Goal: Transaction & Acquisition: Purchase product/service

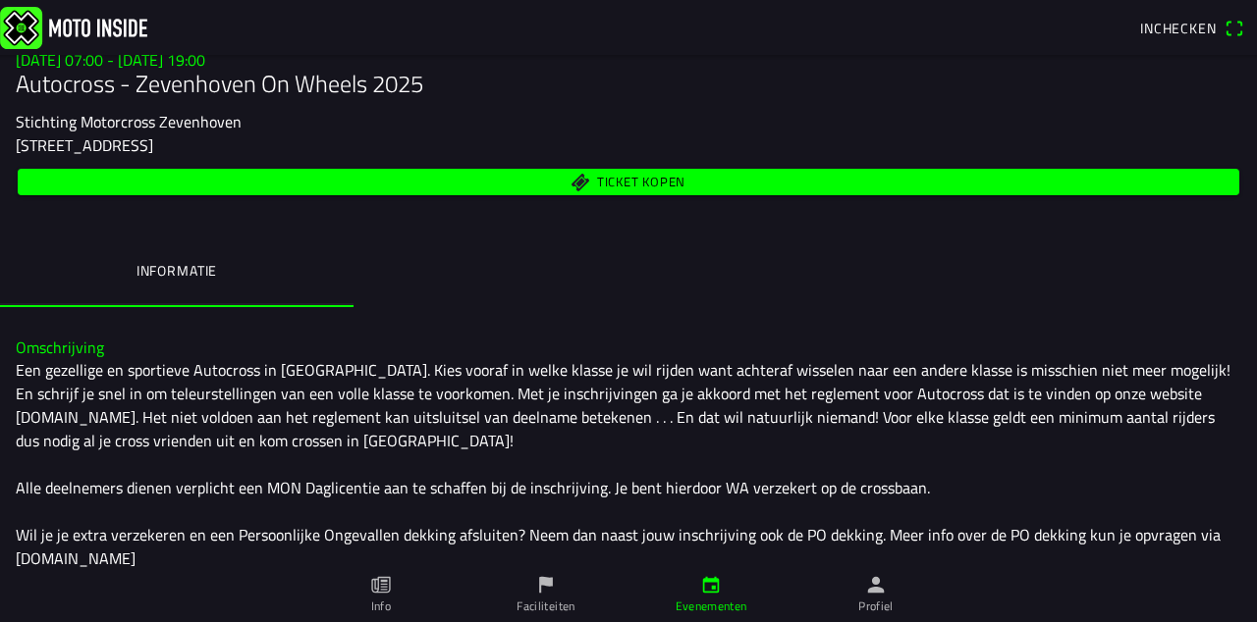
scroll to position [212, 0]
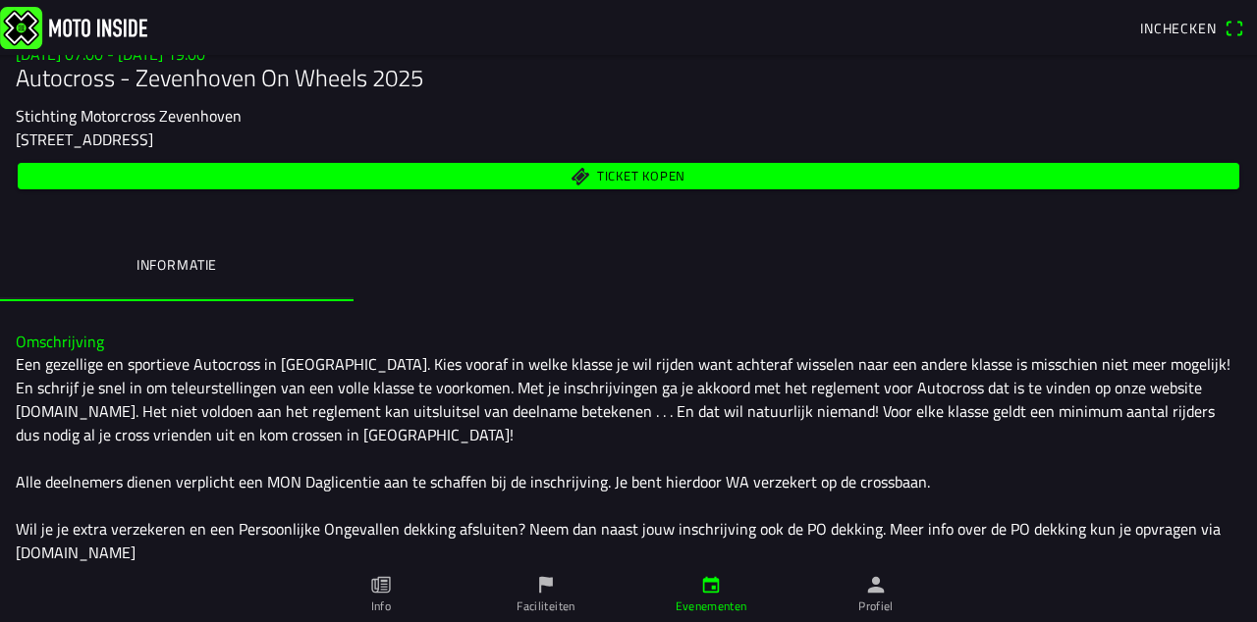
click at [776, 189] on span "Ticket kopen" at bounding box center [628, 176] width 1199 height 27
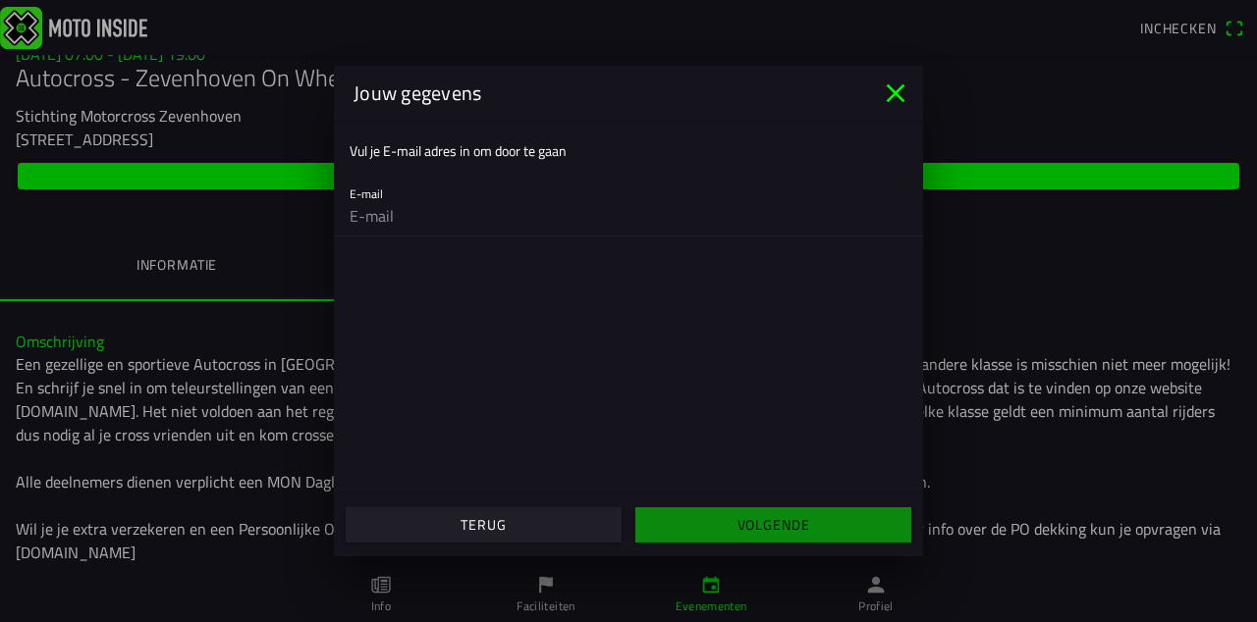
click at [640, 214] on input "email" at bounding box center [629, 215] width 558 height 39
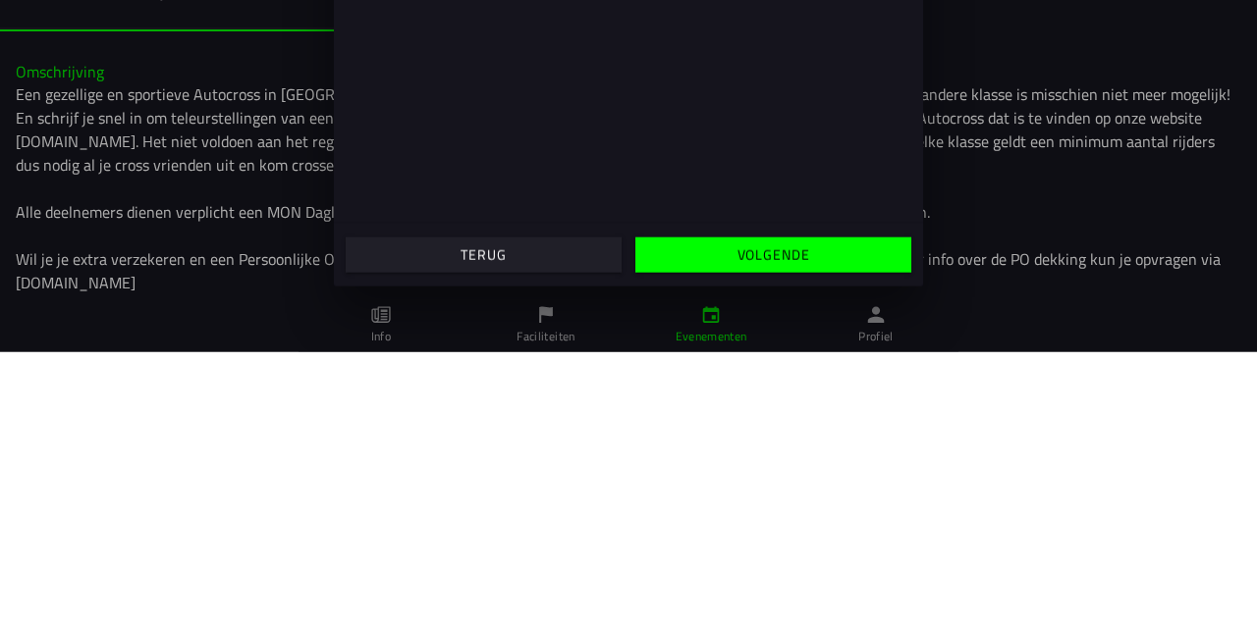
type input "[EMAIL_ADDRESS][DOMAIN_NAME]"
click at [809, 532] on ion-text "Volgende" at bounding box center [773, 525] width 73 height 14
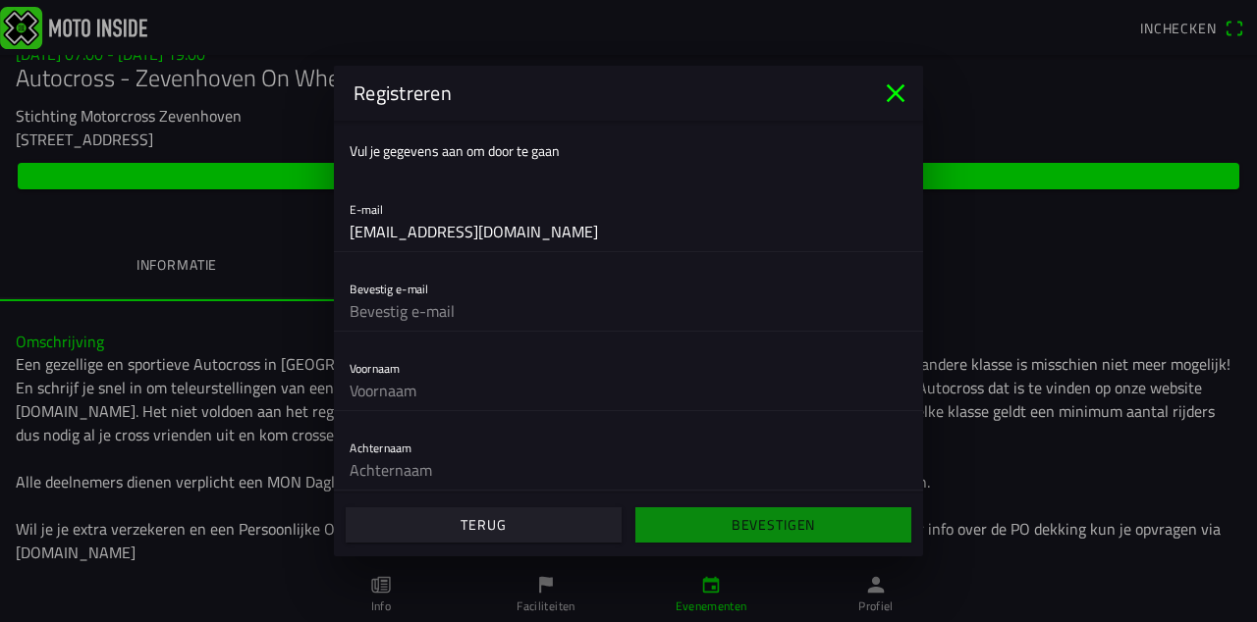
click at [554, 331] on input "text" at bounding box center [629, 311] width 558 height 39
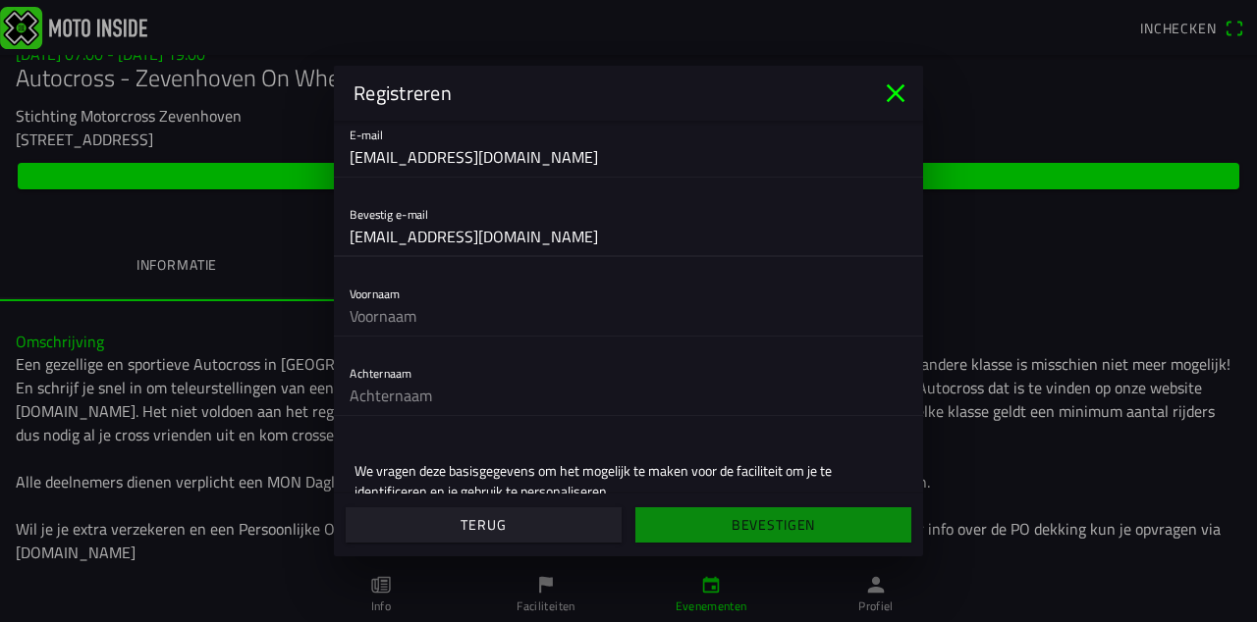
scroll to position [158, 0]
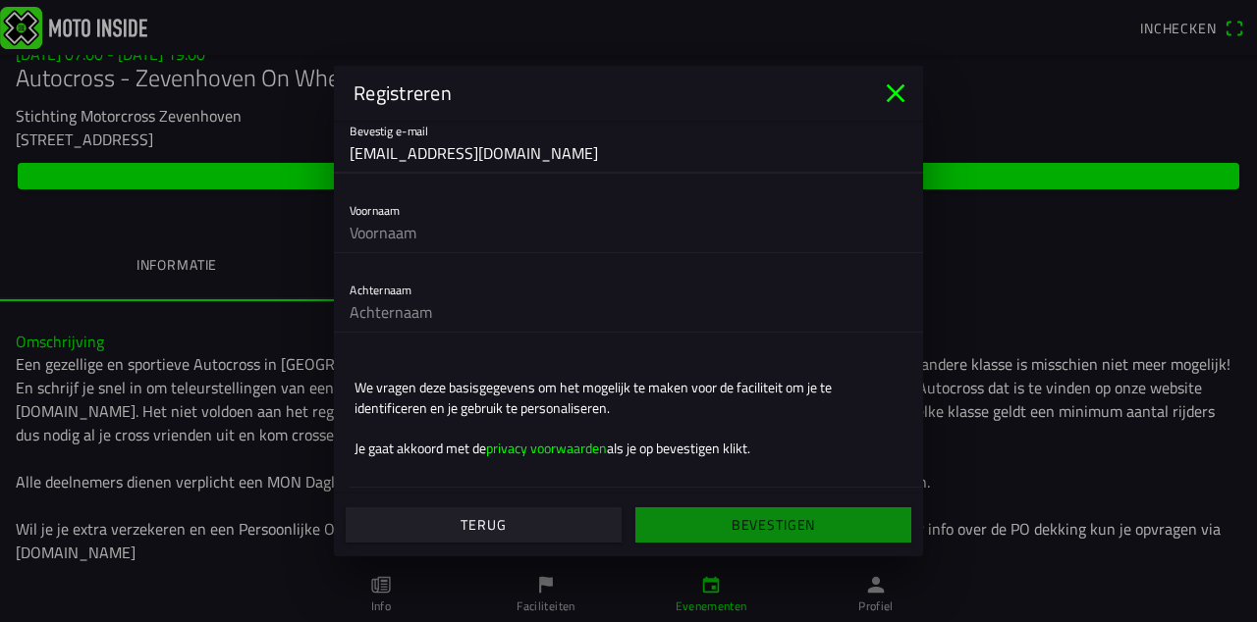
type input "[EMAIL_ADDRESS][DOMAIN_NAME]"
click at [480, 252] on input "text" at bounding box center [629, 232] width 558 height 39
type input "wilmer"
click at [479, 332] on input "text" at bounding box center [629, 312] width 558 height 39
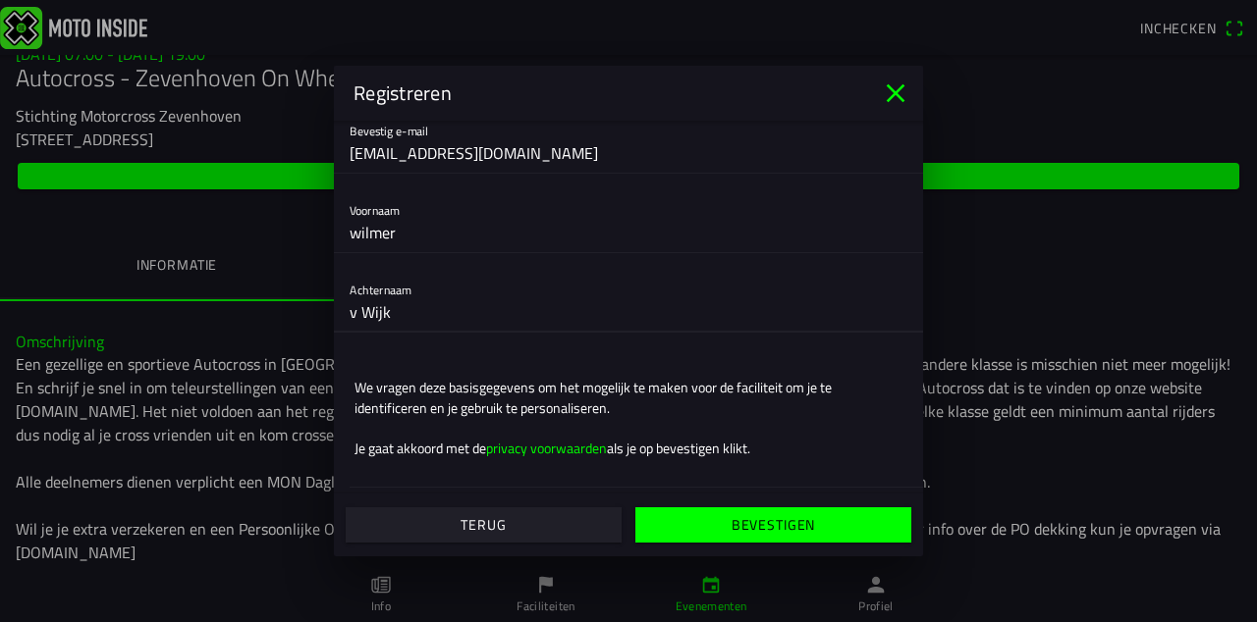
type input "v Wijk"
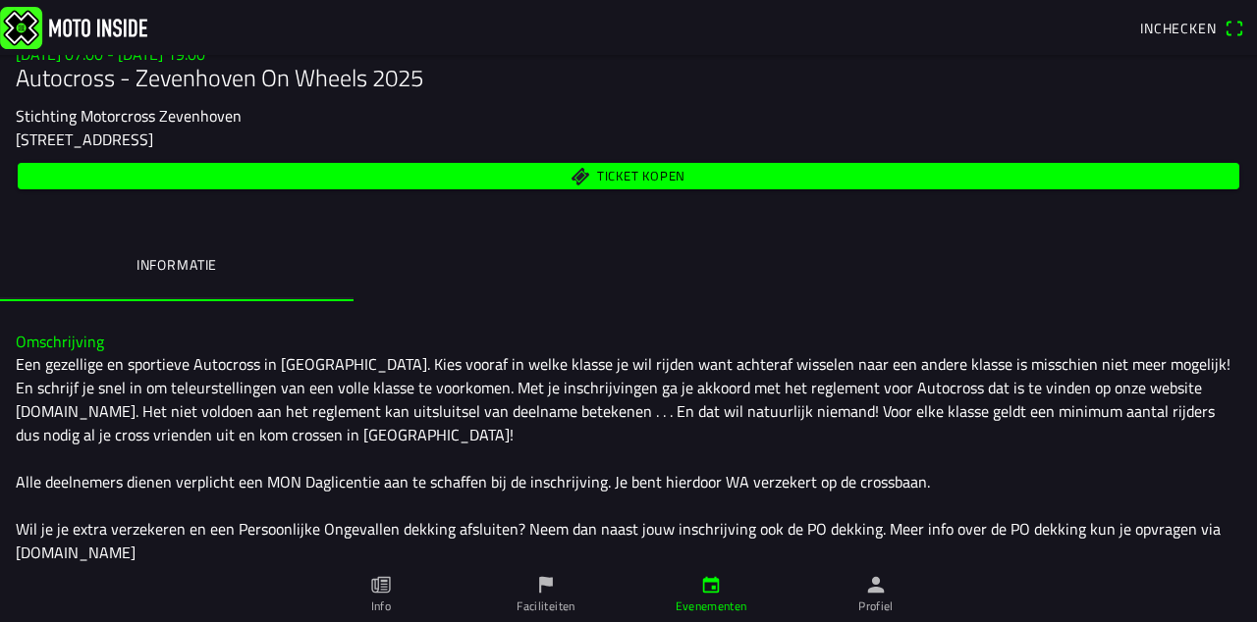
click at [880, 189] on span "Ticket kopen" at bounding box center [628, 176] width 1199 height 27
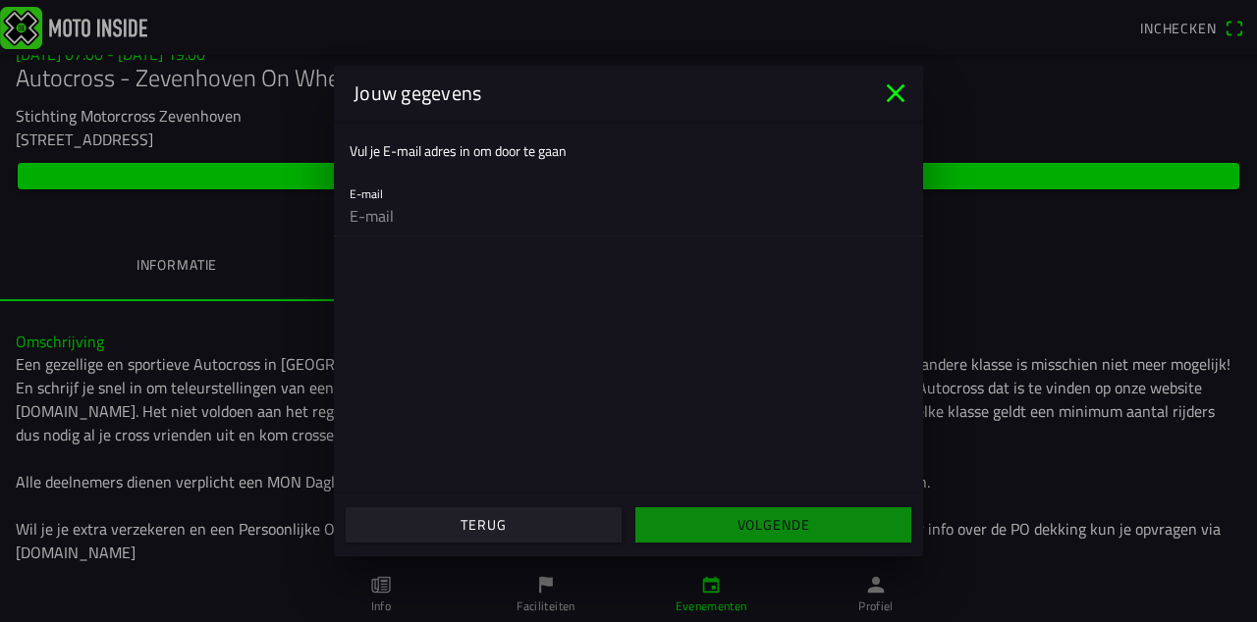
click at [660, 219] on div "E-mail" at bounding box center [629, 204] width 558 height 63
click at [677, 236] on input "email" at bounding box center [629, 215] width 558 height 39
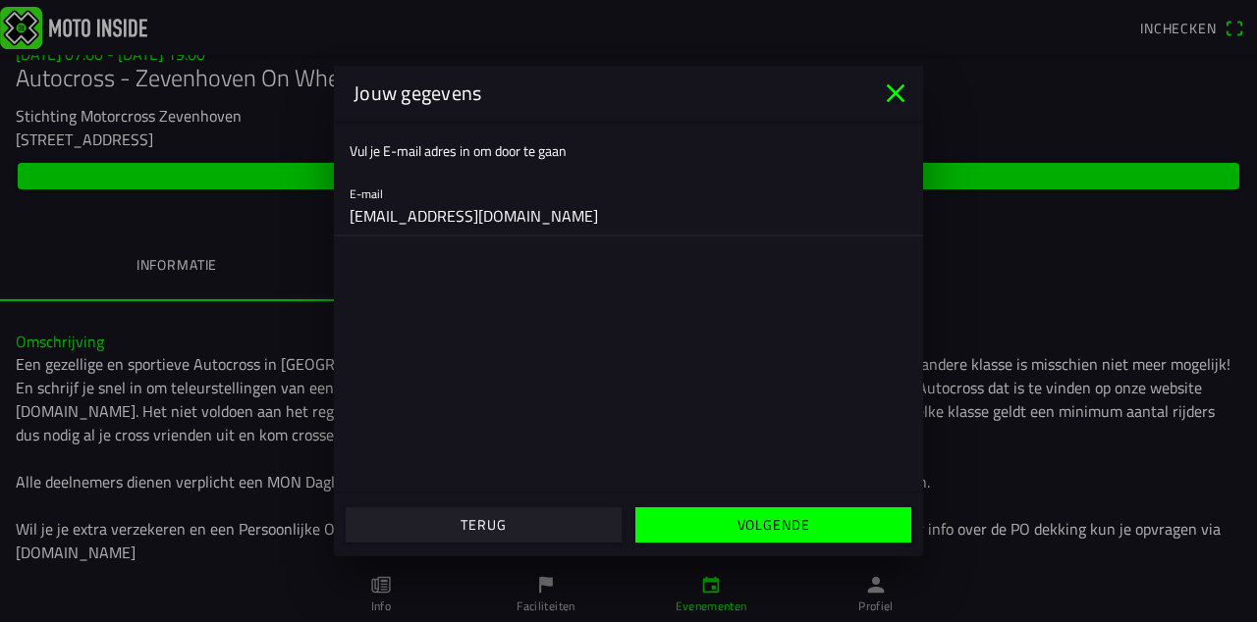
type input "[EMAIL_ADDRESS][DOMAIN_NAME]"
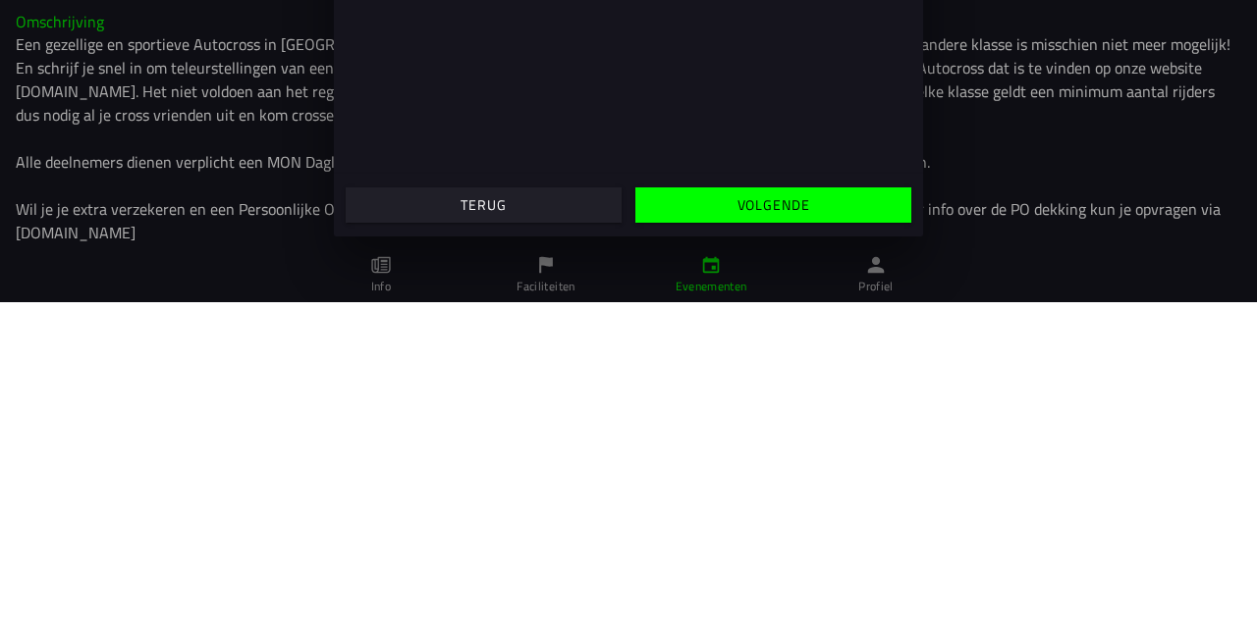
click at [819, 543] on span "Volgende" at bounding box center [772, 525] width 245 height 35
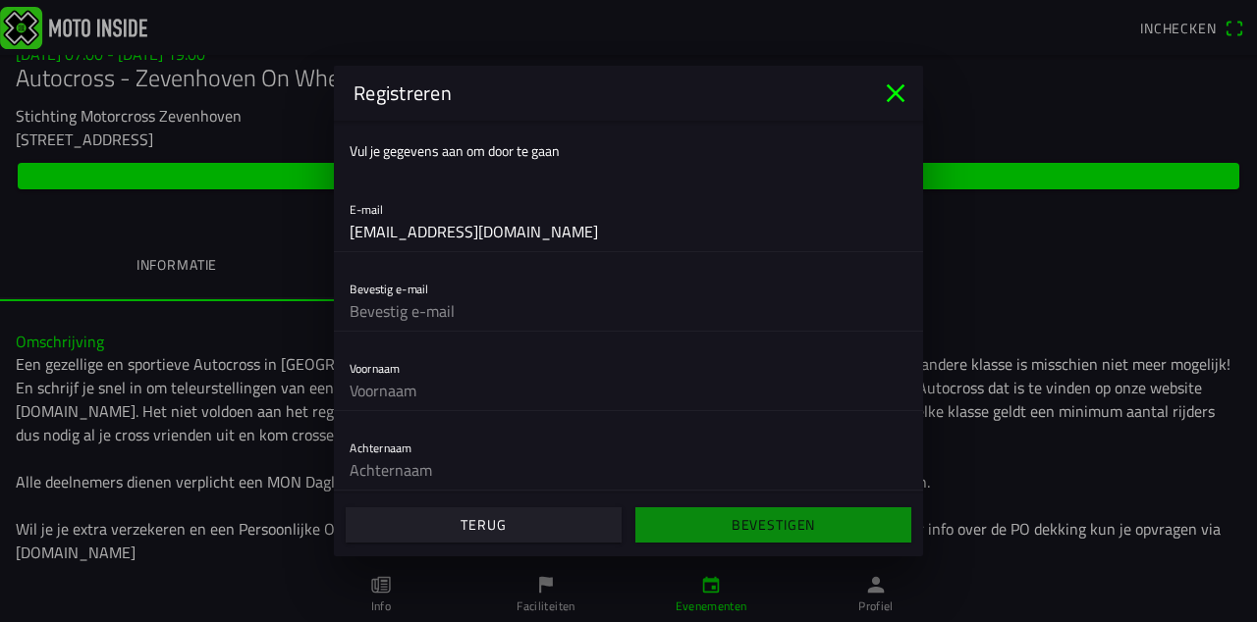
click at [534, 331] on input "text" at bounding box center [629, 311] width 558 height 39
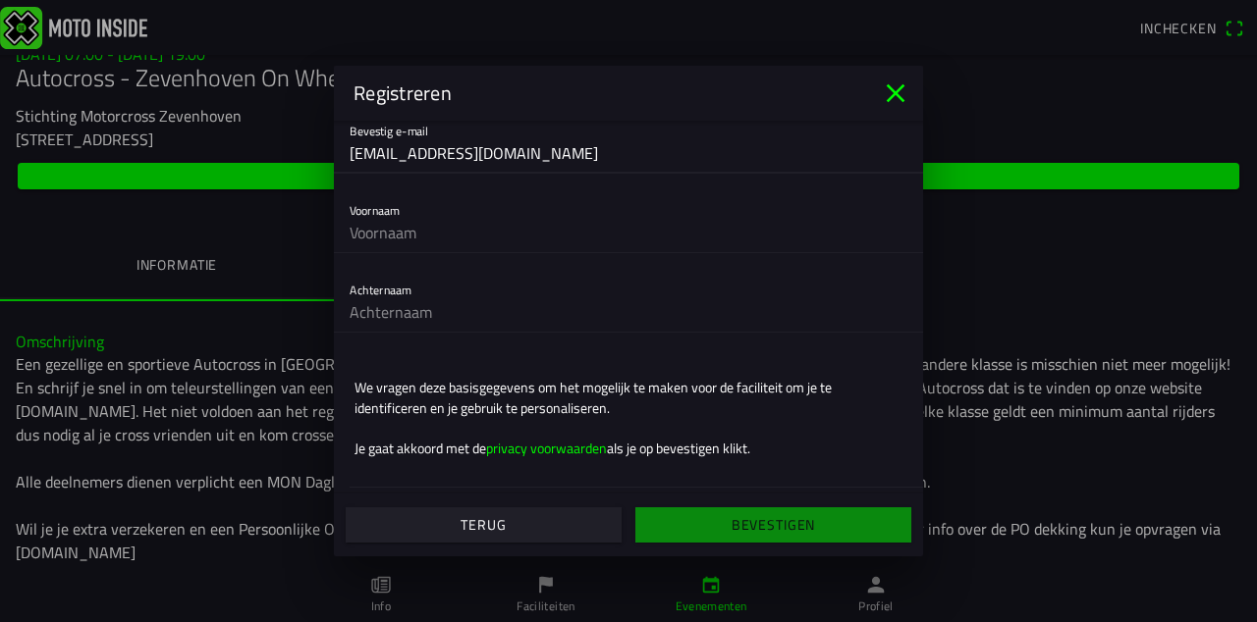
type input "[EMAIL_ADDRESS][DOMAIN_NAME]"
click at [472, 252] on input "text" at bounding box center [629, 232] width 558 height 39
type input "w"
type input "[PERSON_NAME]"
click at [452, 332] on input "text" at bounding box center [629, 312] width 558 height 39
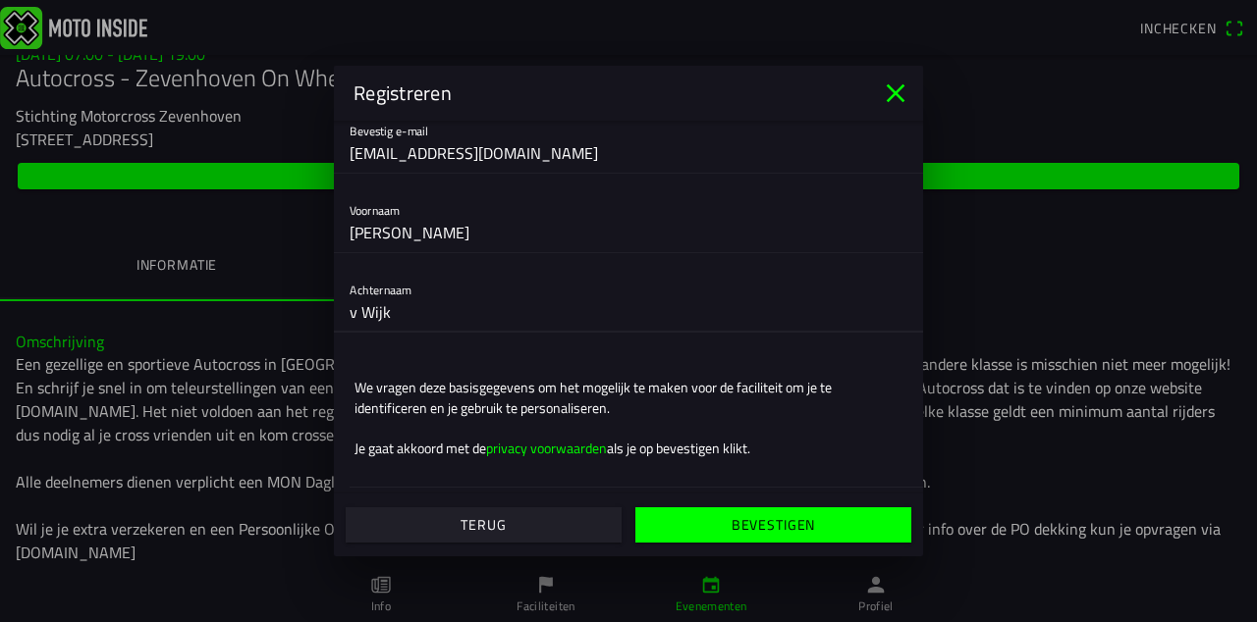
type input "v Wijk"
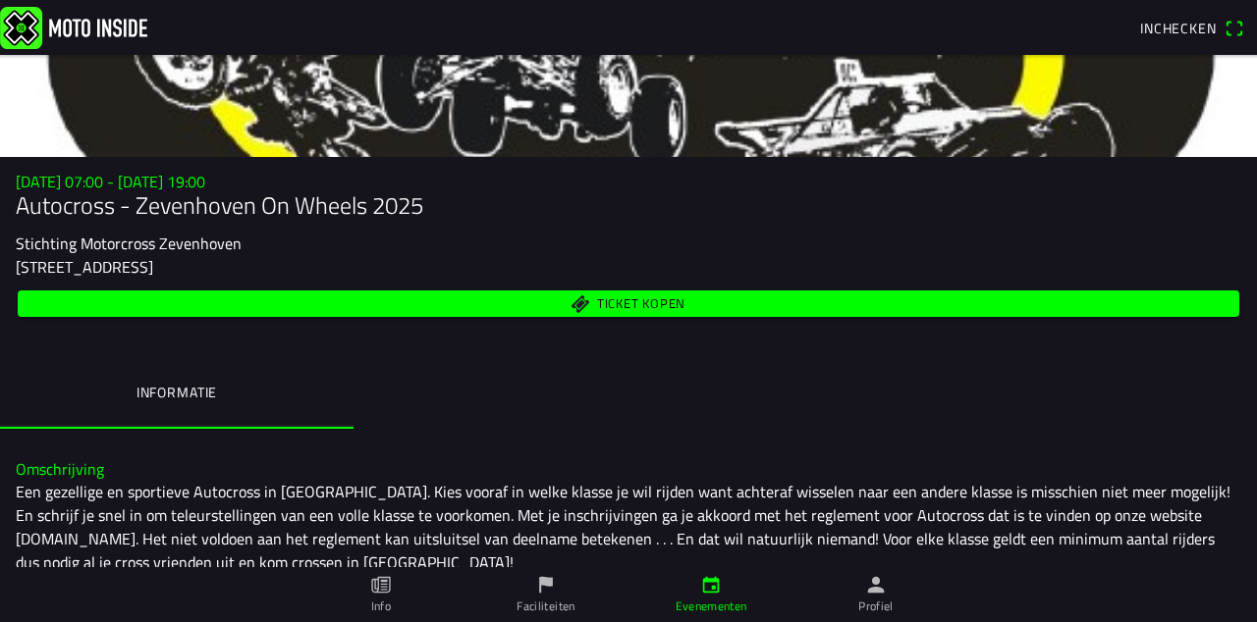
scroll to position [0, 0]
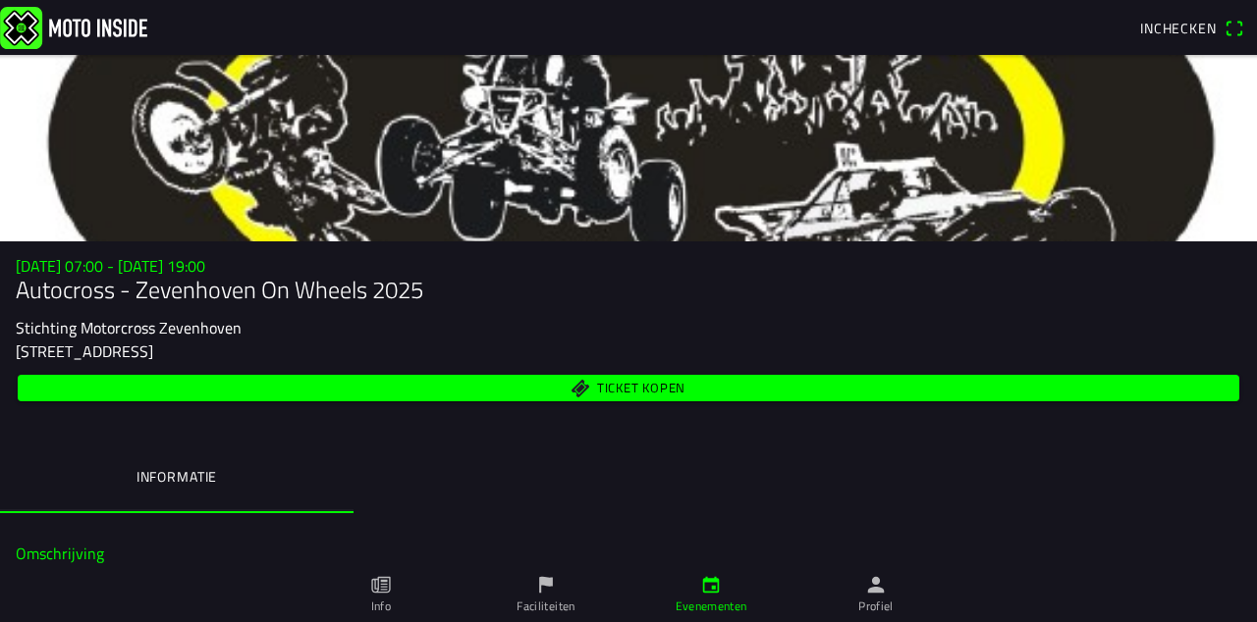
click at [905, 402] on span "Ticket kopen" at bounding box center [628, 388] width 1199 height 27
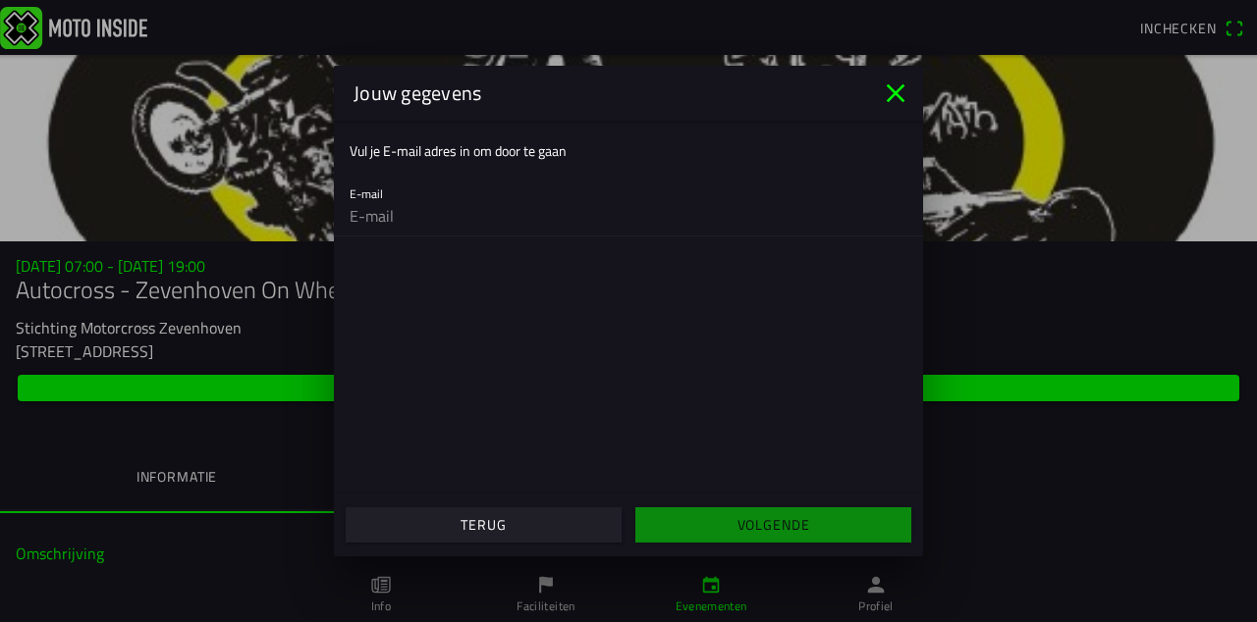
click at [556, 236] on input "email" at bounding box center [629, 215] width 558 height 39
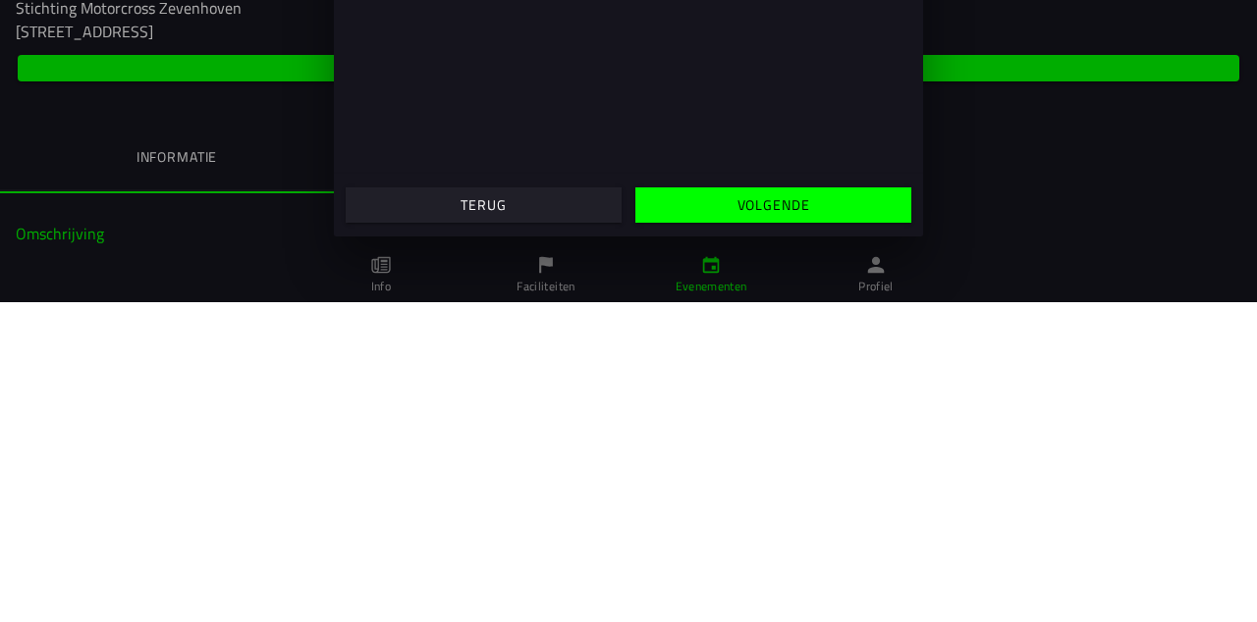
type input "[EMAIL_ADDRESS][DOMAIN_NAME]"
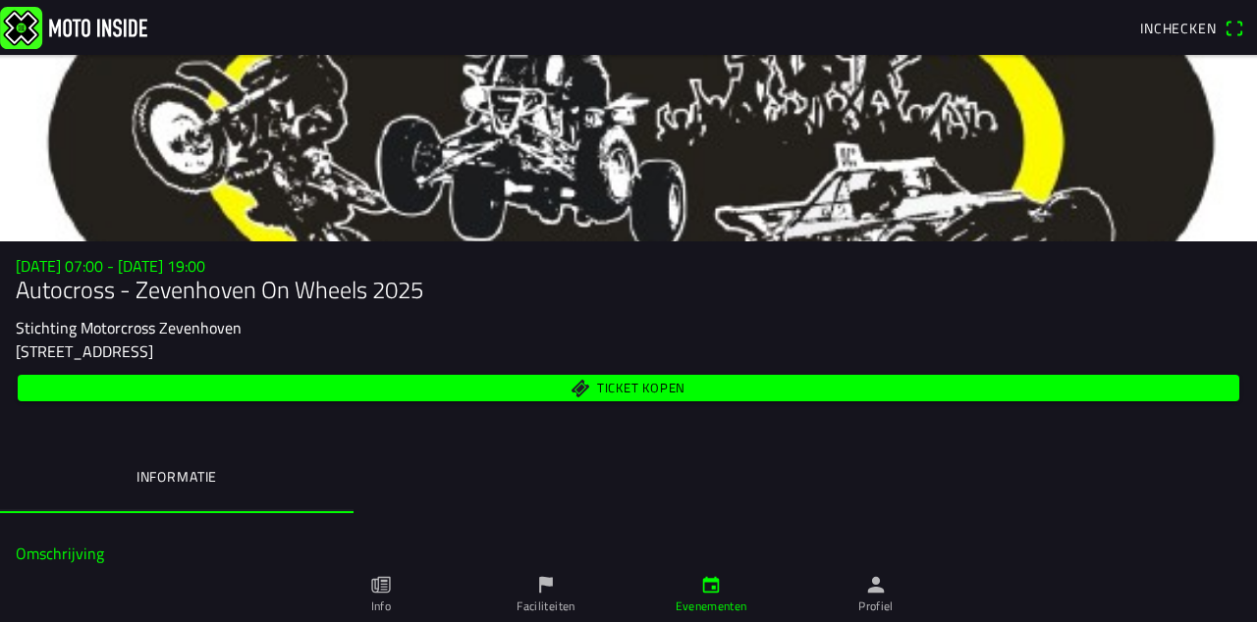
click at [1194, 27] on span "Inchecken" at bounding box center [1178, 28] width 77 height 21
click at [921, 402] on span "Ticket kopen" at bounding box center [628, 388] width 1199 height 27
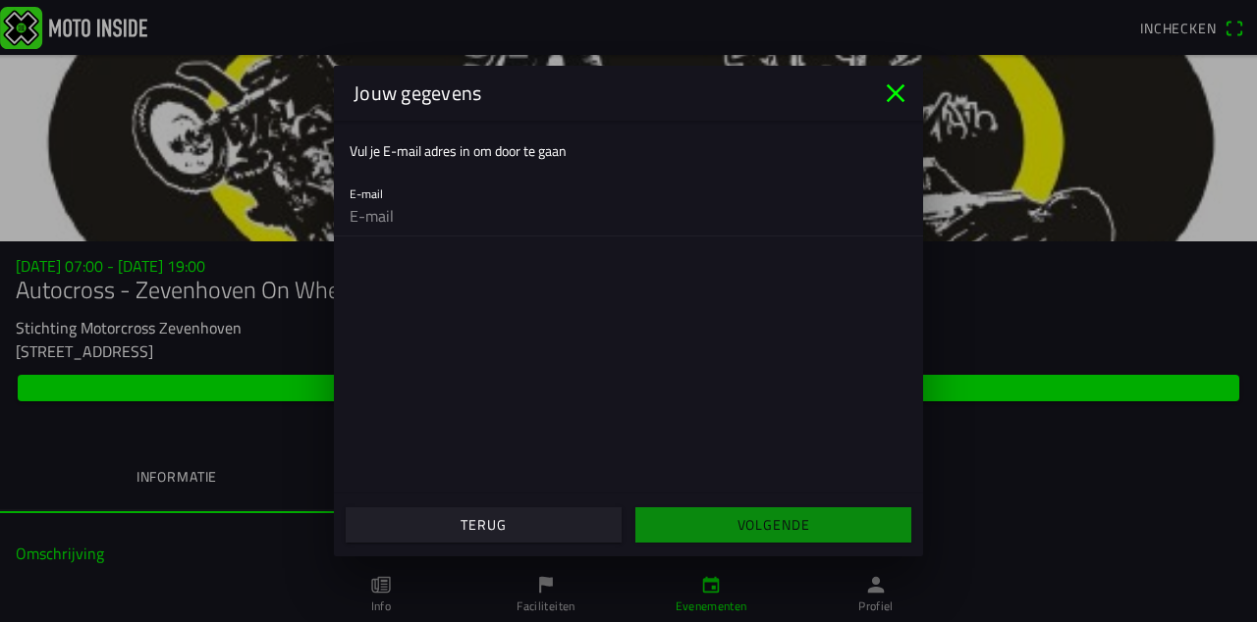
click at [487, 236] on input "email" at bounding box center [629, 215] width 558 height 39
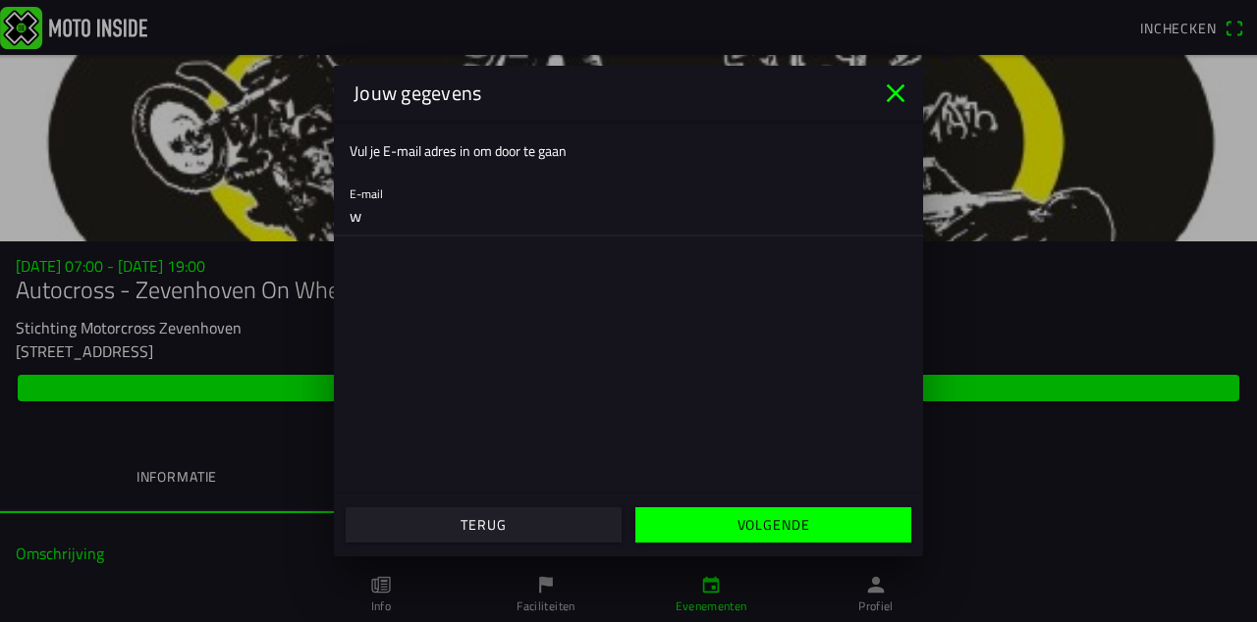
type input "[EMAIL_ADDRESS][DOMAIN_NAME]"
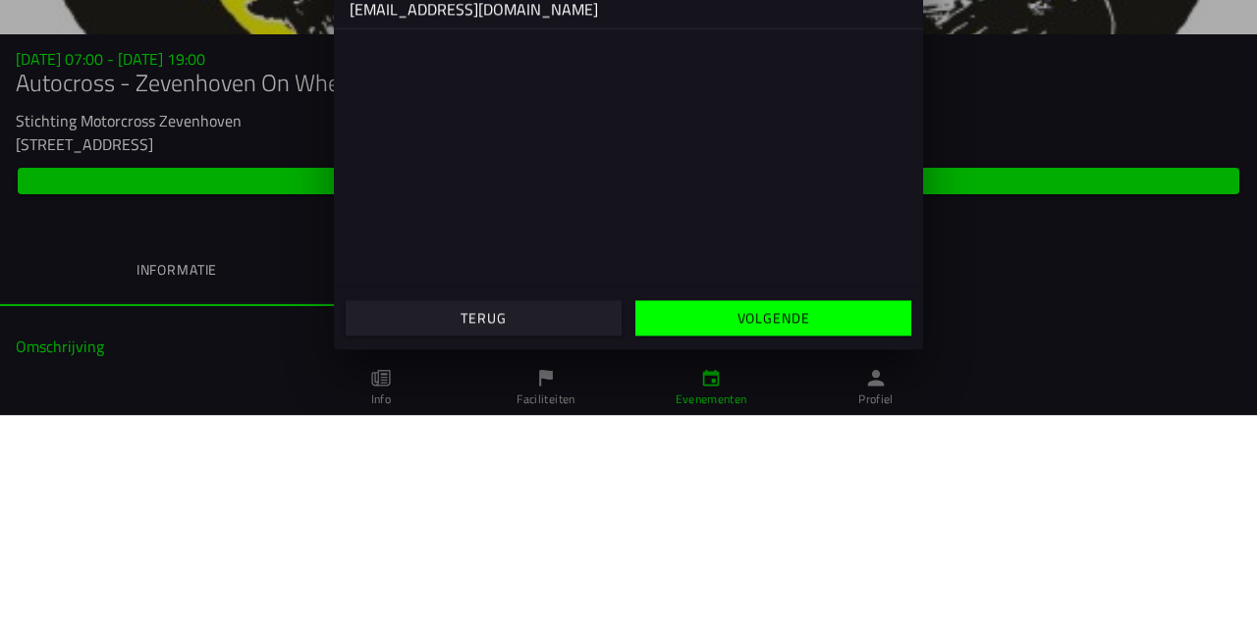
click at [0, 0] on slot "Volgende" at bounding box center [0, 0] width 0 height 0
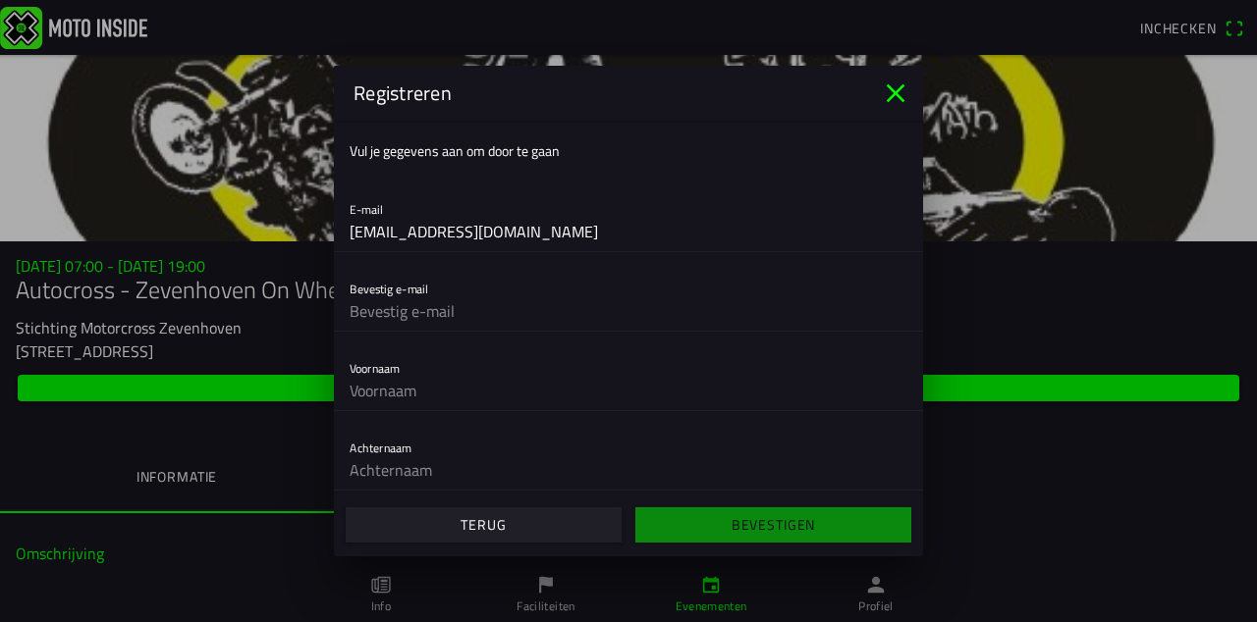
click at [483, 331] on input "text" at bounding box center [629, 311] width 558 height 39
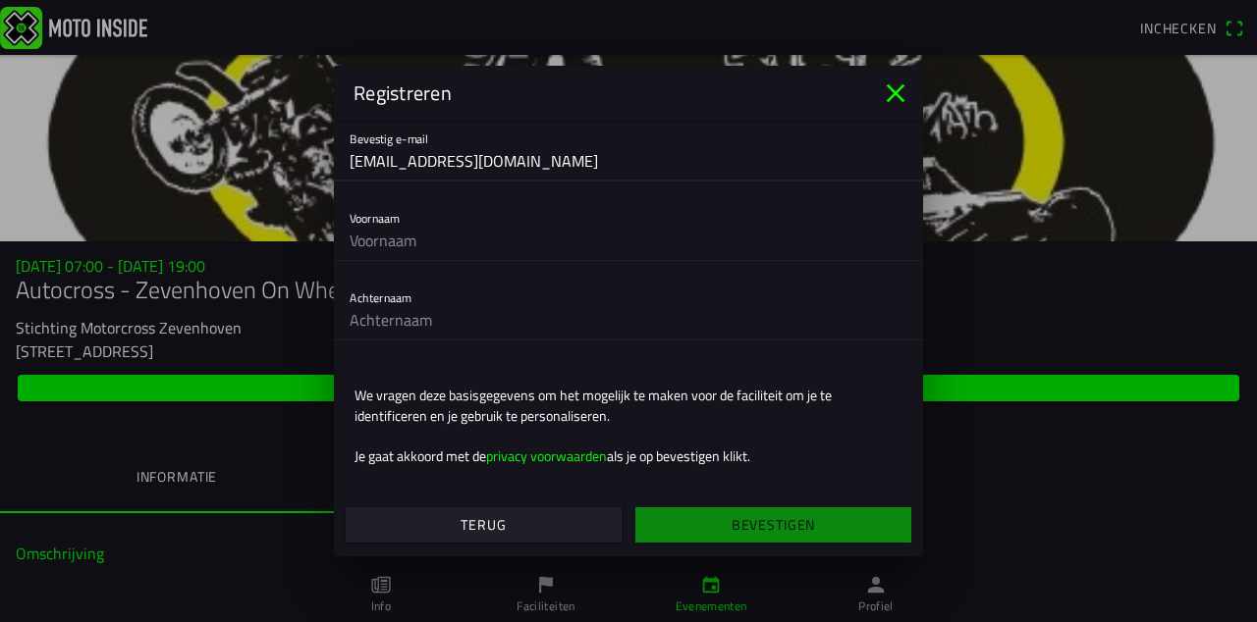
scroll to position [158, 0]
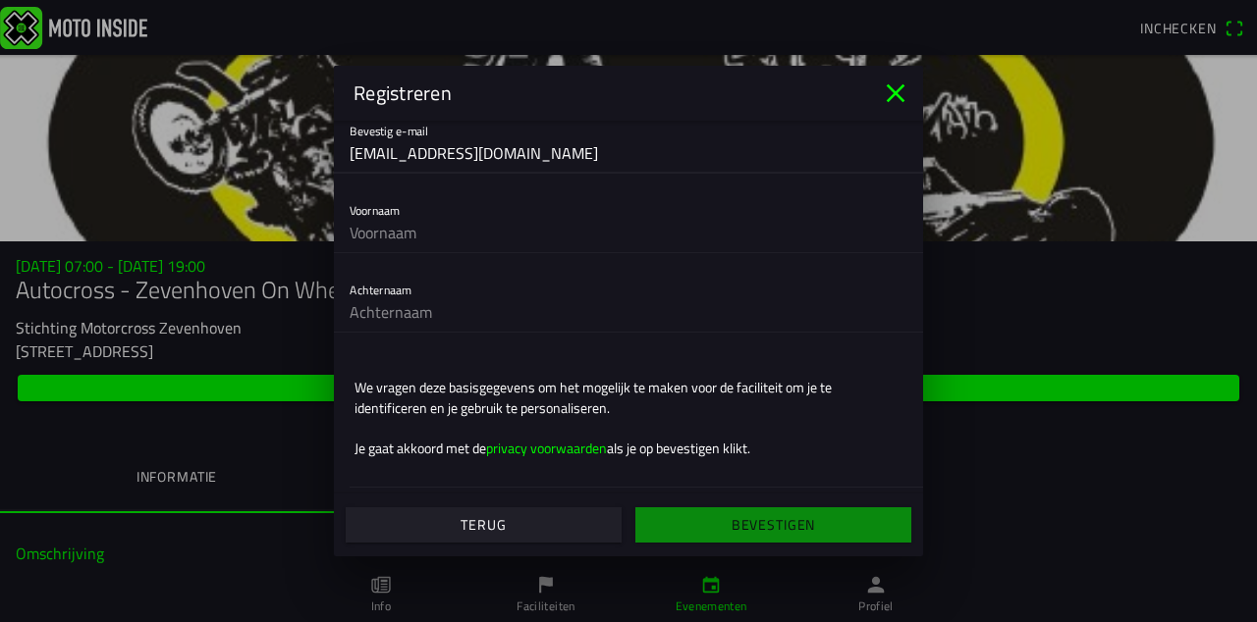
type input "[EMAIL_ADDRESS][DOMAIN_NAME]"
click at [497, 252] on input "text" at bounding box center [629, 232] width 558 height 39
type input "wilmer"
click at [487, 332] on input "text" at bounding box center [629, 312] width 558 height 39
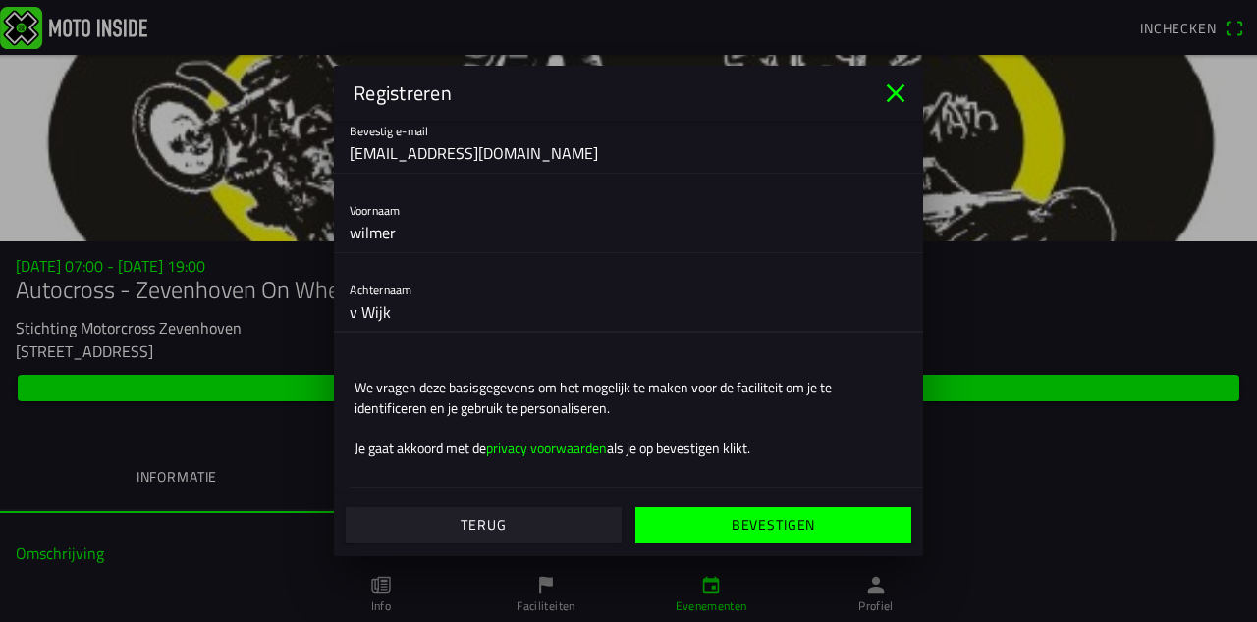
type input "v Wijk"
click at [367, 253] on div "Voornaam wilmer" at bounding box center [628, 221] width 589 height 64
click at [364, 252] on input "wilmer" at bounding box center [629, 232] width 558 height 39
click at [366, 252] on input "wilmer" at bounding box center [629, 232] width 558 height 39
click at [360, 252] on input "wilmer" at bounding box center [629, 232] width 558 height 39
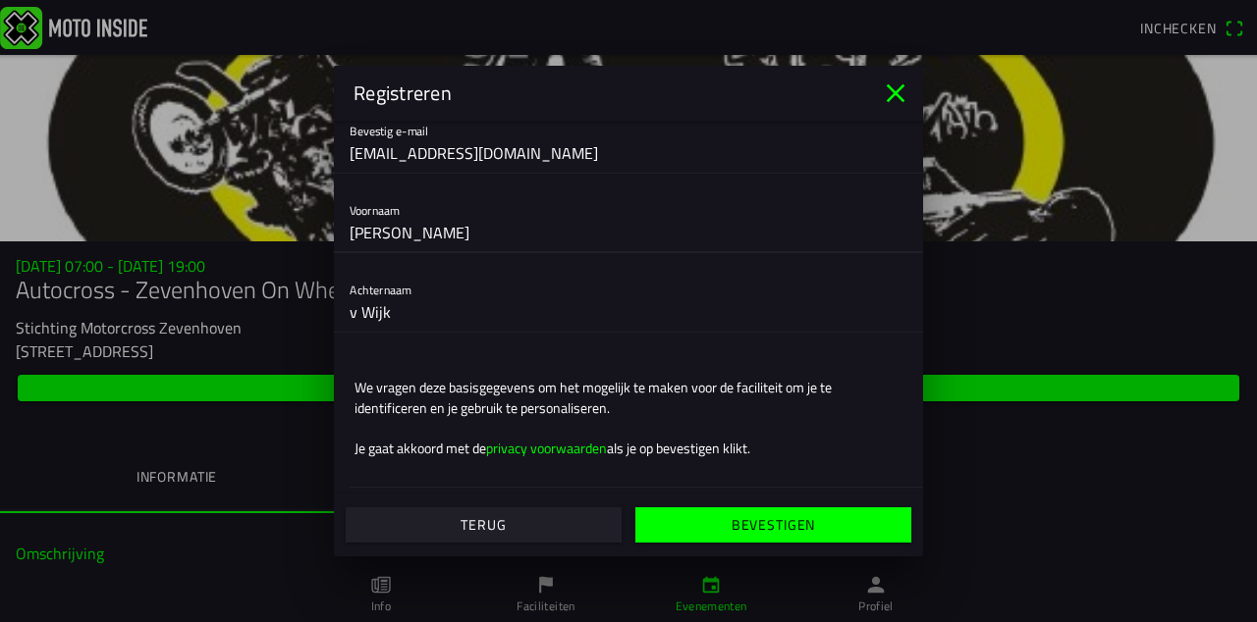
type input "[PERSON_NAME]"
click at [629, 313] on div "Achternaam v Wijk" at bounding box center [629, 300] width 558 height 63
click at [0, 0] on slot "Bevestigen" at bounding box center [0, 0] width 0 height 0
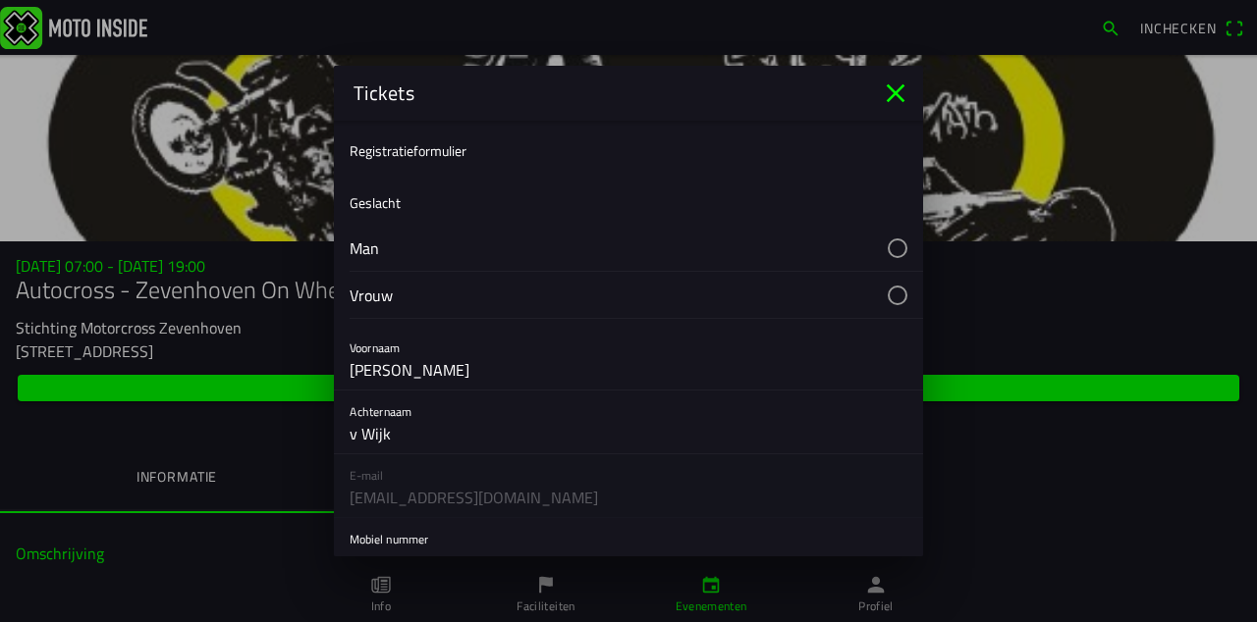
click at [436, 271] on button "button" at bounding box center [636, 248] width 573 height 46
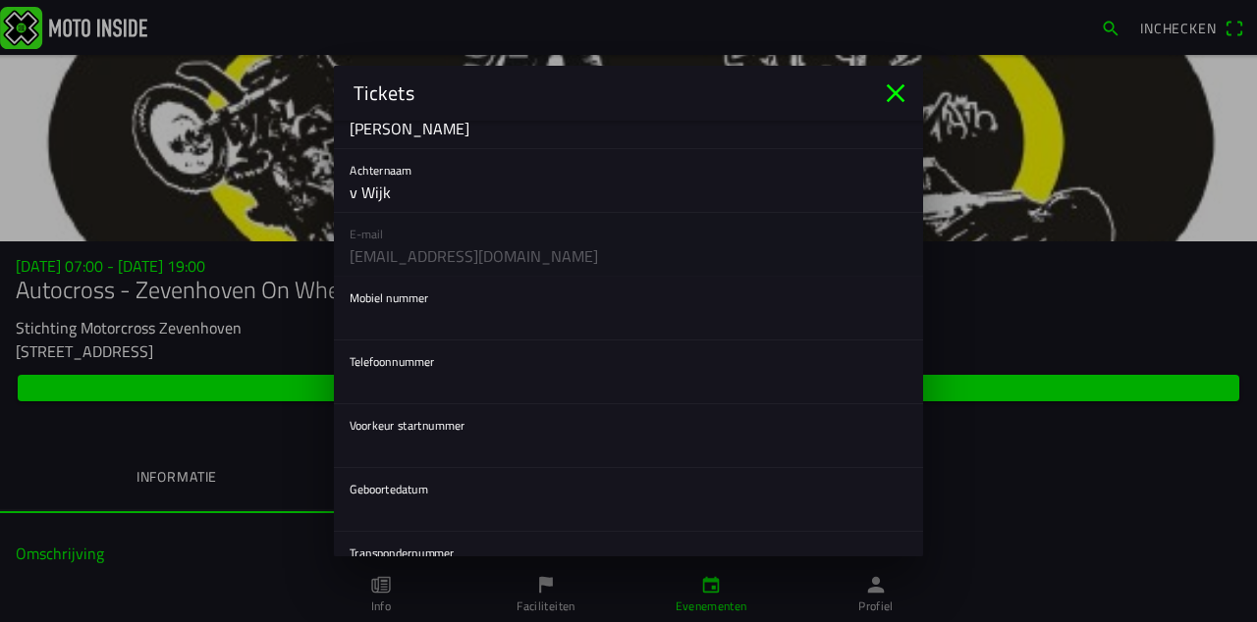
scroll to position [269, 0]
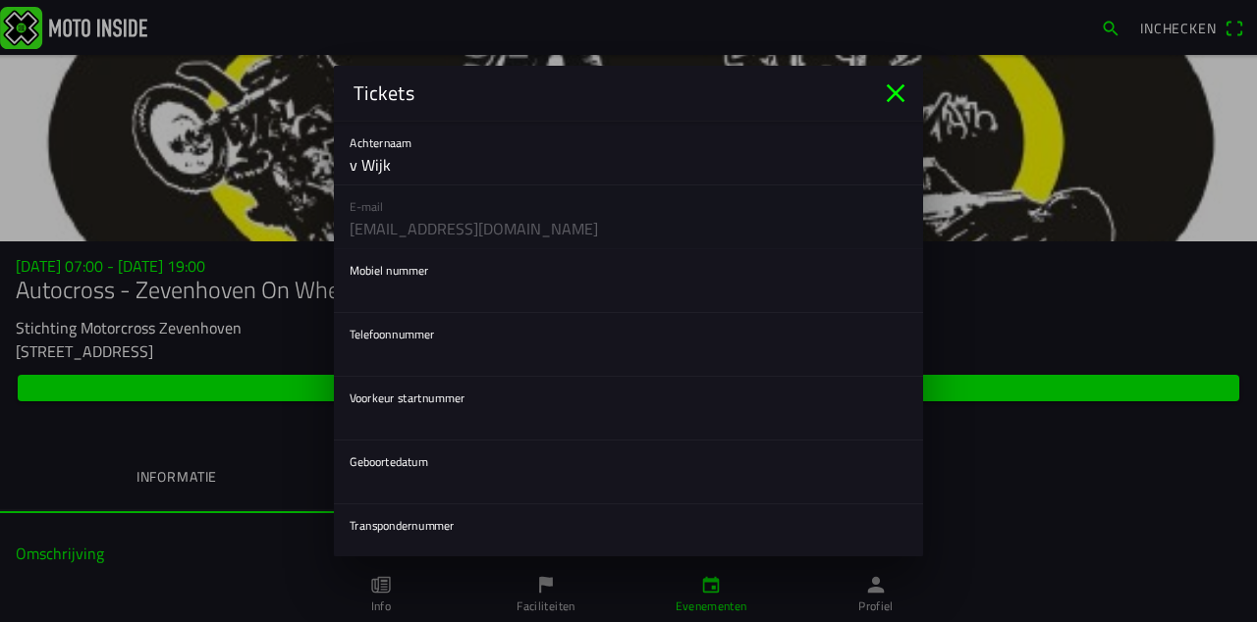
click at [660, 376] on input "text" at bounding box center [629, 356] width 558 height 39
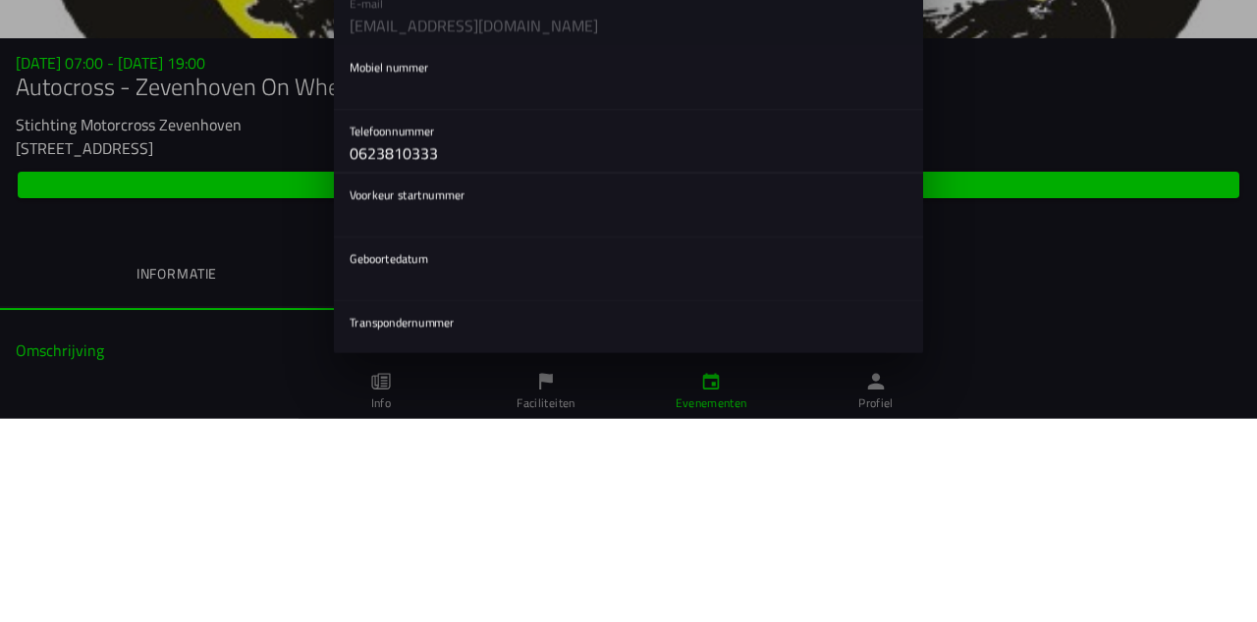
type input "0623810333"
click at [518, 440] on input "text" at bounding box center [629, 420] width 558 height 39
type input "114"
click at [491, 504] on button "button" at bounding box center [636, 472] width 573 height 63
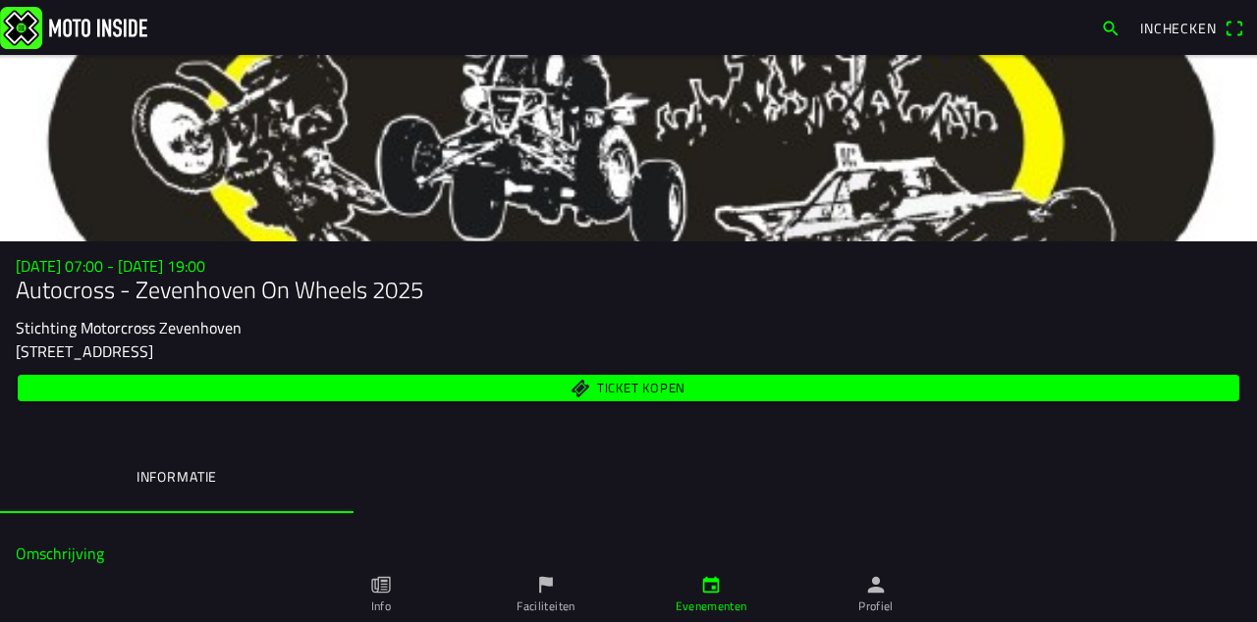
click at [607, 395] on span "Ticket kopen" at bounding box center [641, 388] width 88 height 13
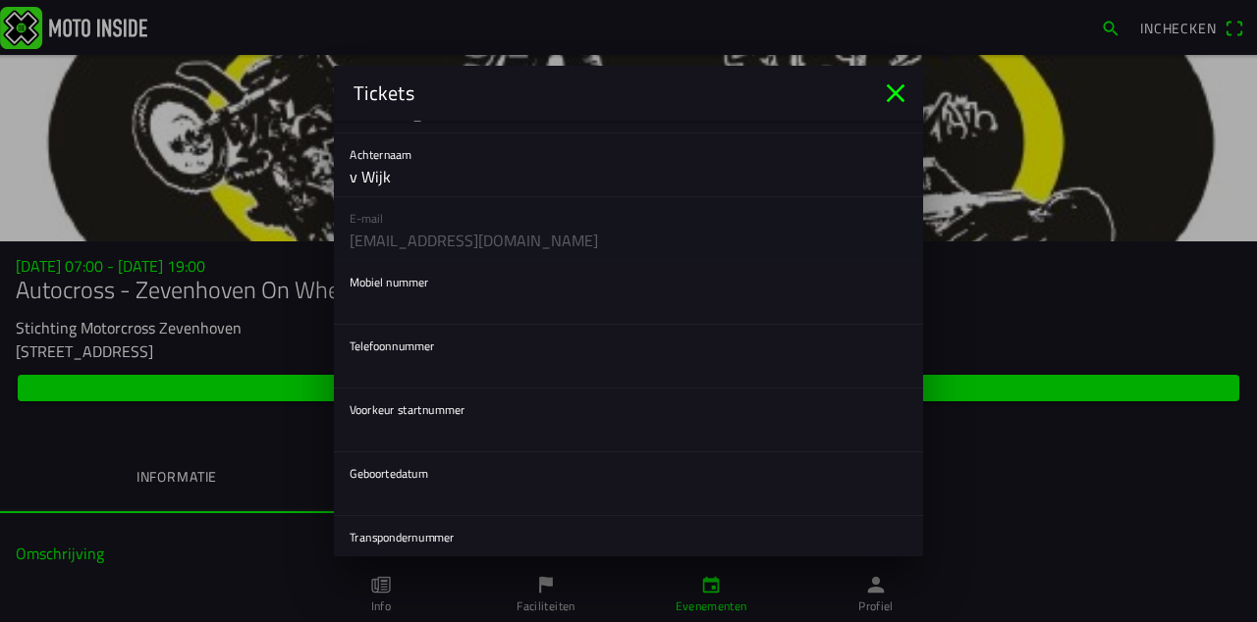
scroll to position [265, 0]
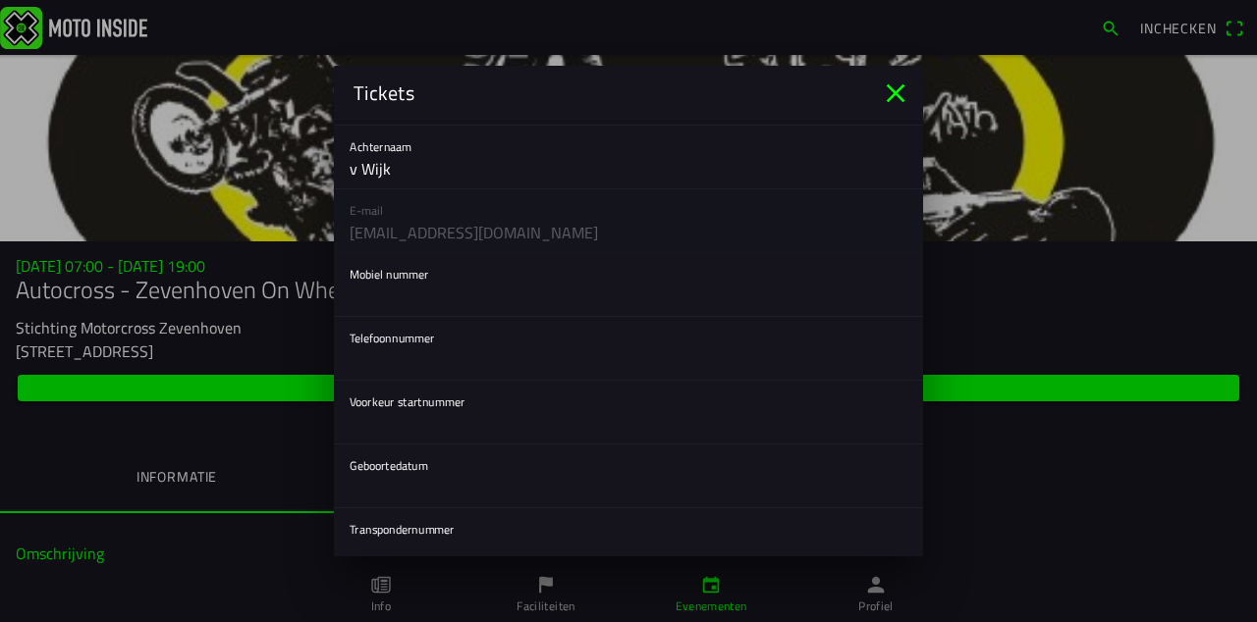
click at [371, 292] on input "text" at bounding box center [629, 296] width 558 height 39
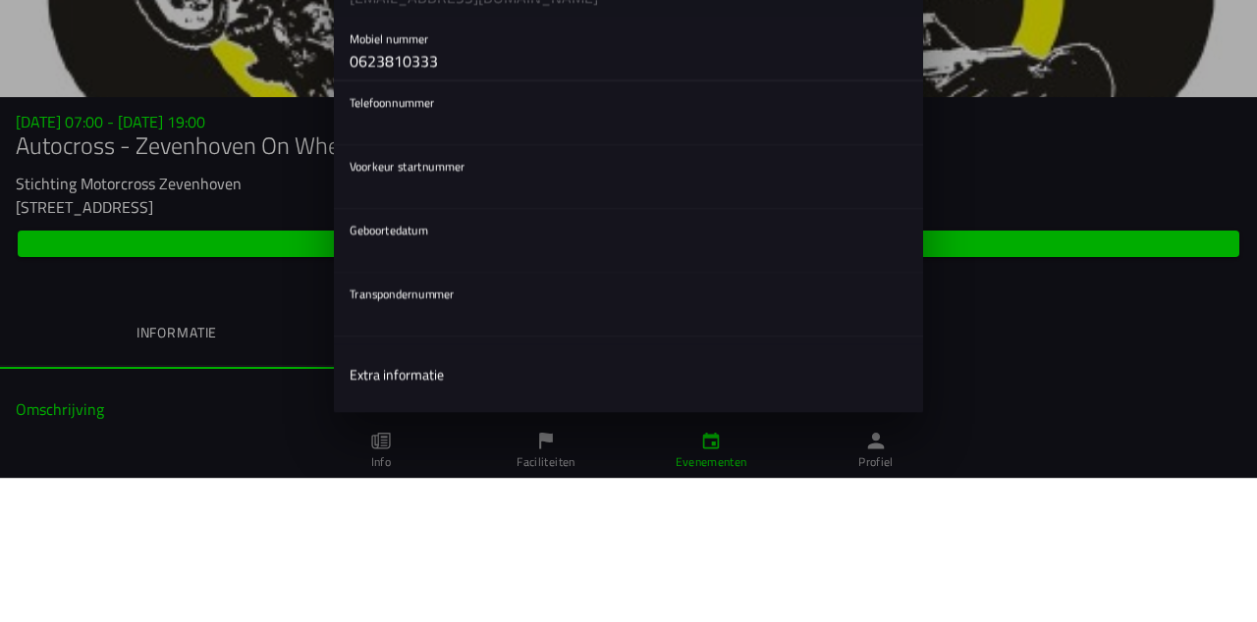
scroll to position [359, 0]
type input "0623810333"
click at [534, 340] on input "text" at bounding box center [629, 329] width 558 height 39
type input "114"
click at [485, 401] on button "button" at bounding box center [636, 382] width 573 height 63
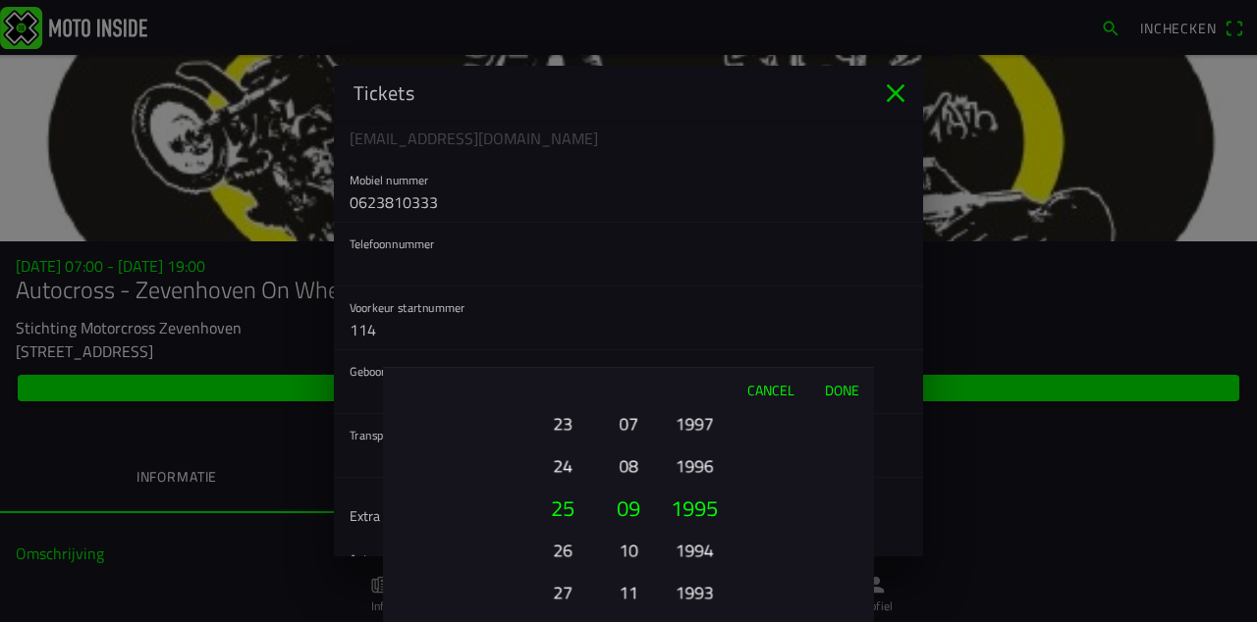
click at [841, 392] on button "Done" at bounding box center [841, 389] width 65 height 43
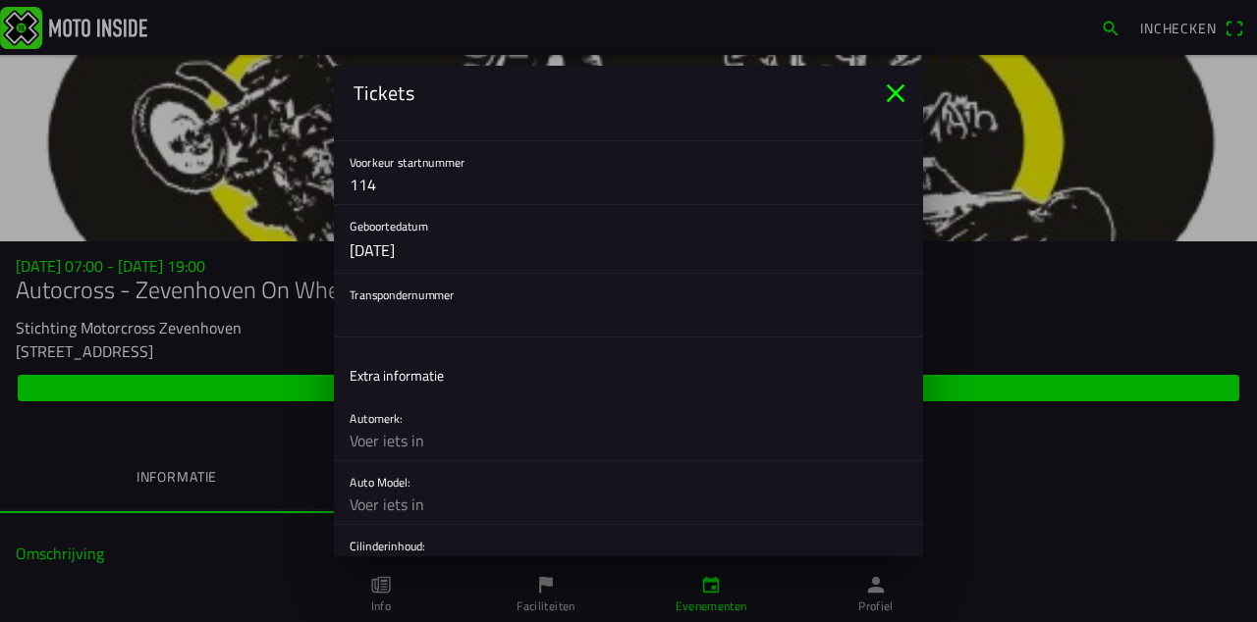
scroll to position [507, 0]
click at [607, 444] on input "text" at bounding box center [629, 438] width 558 height 39
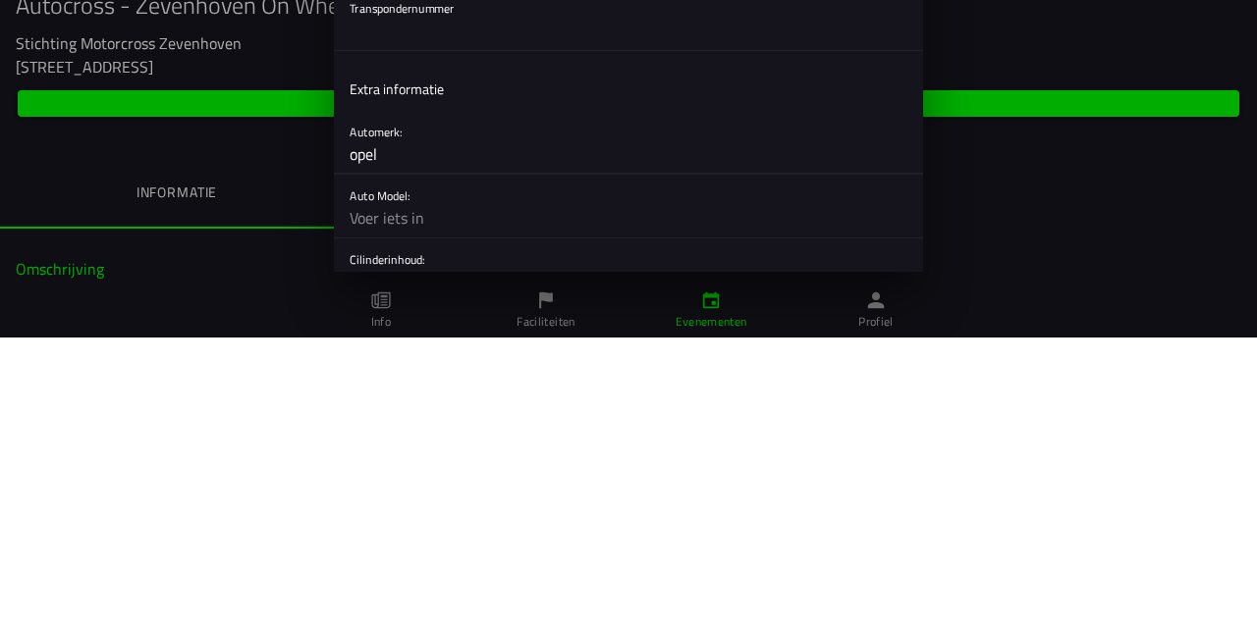
type input "opel"
click at [546, 502] on input "text" at bounding box center [629, 502] width 558 height 39
type input "astra"
click at [569, 521] on div "Straat en huisnummer" at bounding box center [629, 552] width 558 height 63
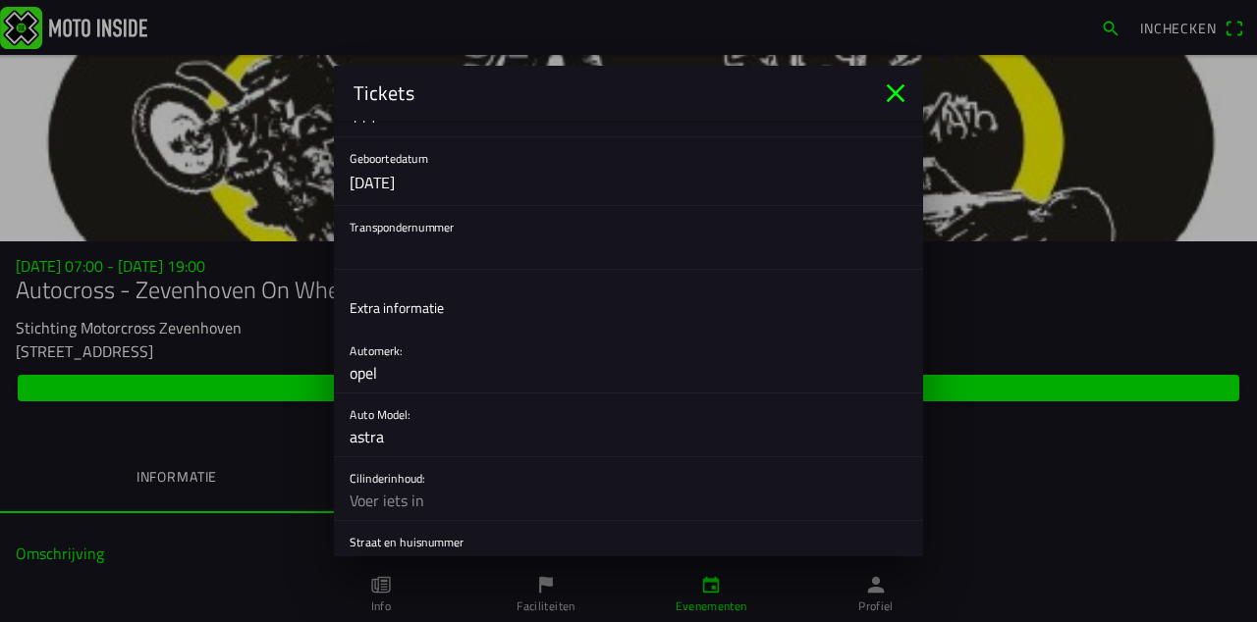
click at [455, 500] on input "text" at bounding box center [629, 500] width 558 height 39
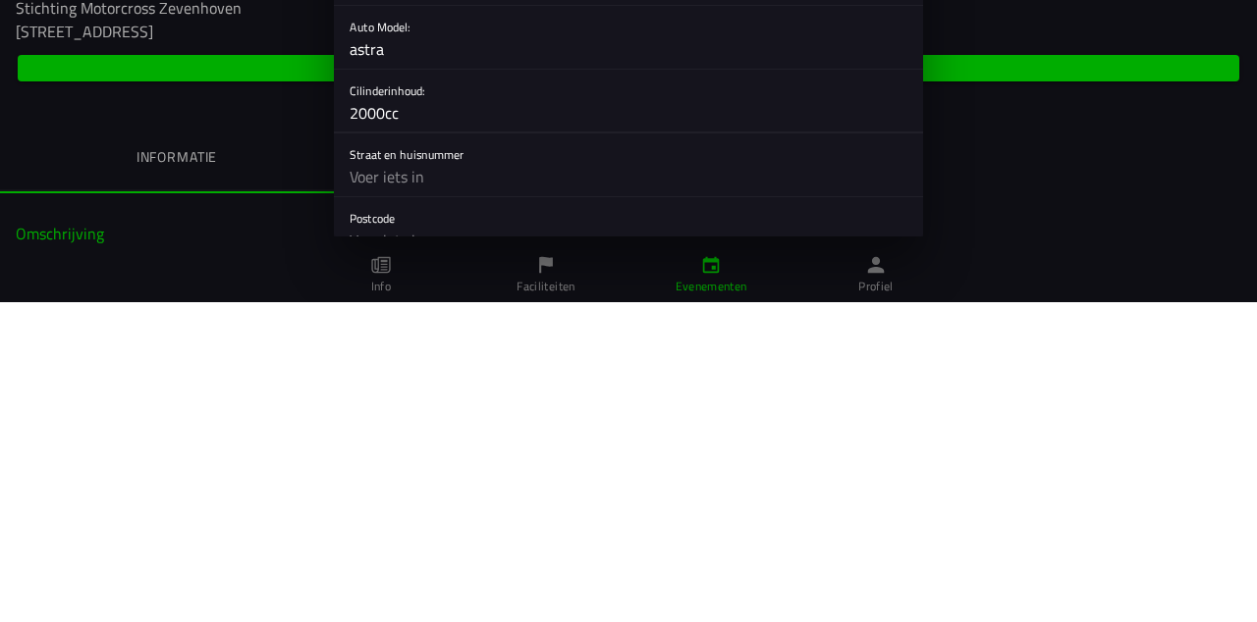
scroll to position [645, 0]
type input "2000cc"
click at [503, 492] on input "text" at bounding box center [629, 491] width 558 height 39
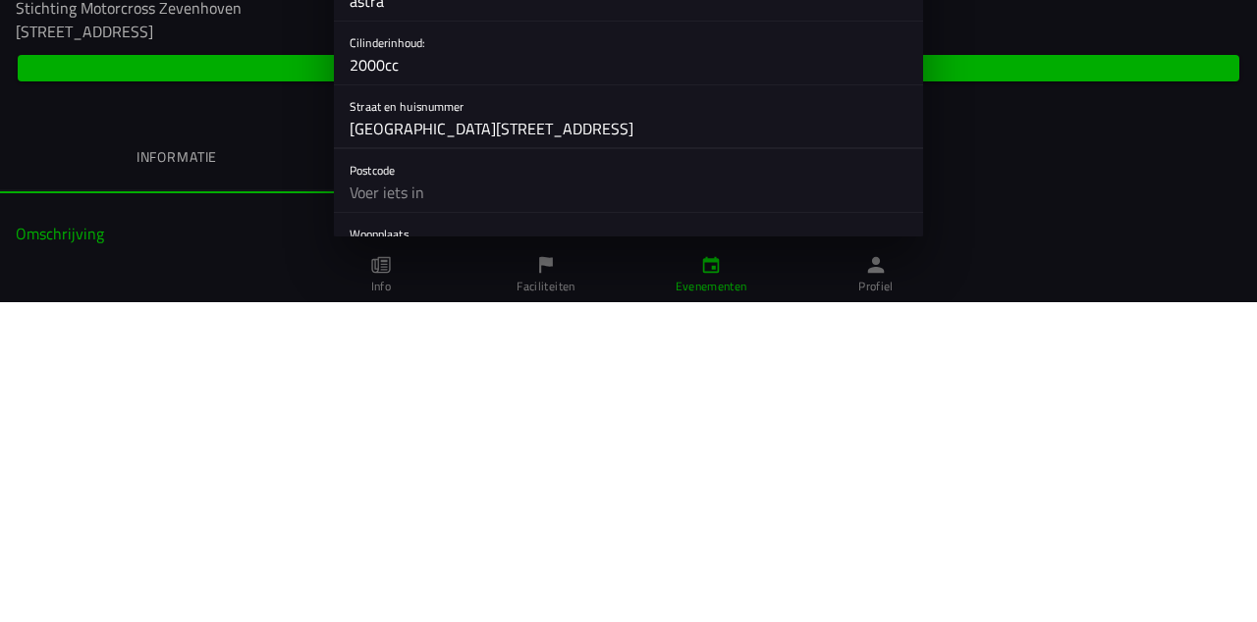
scroll to position [689, 0]
type input "[GEOGRAPHIC_DATA][STREET_ADDRESS]"
click at [451, 517] on input "text" at bounding box center [629, 511] width 558 height 39
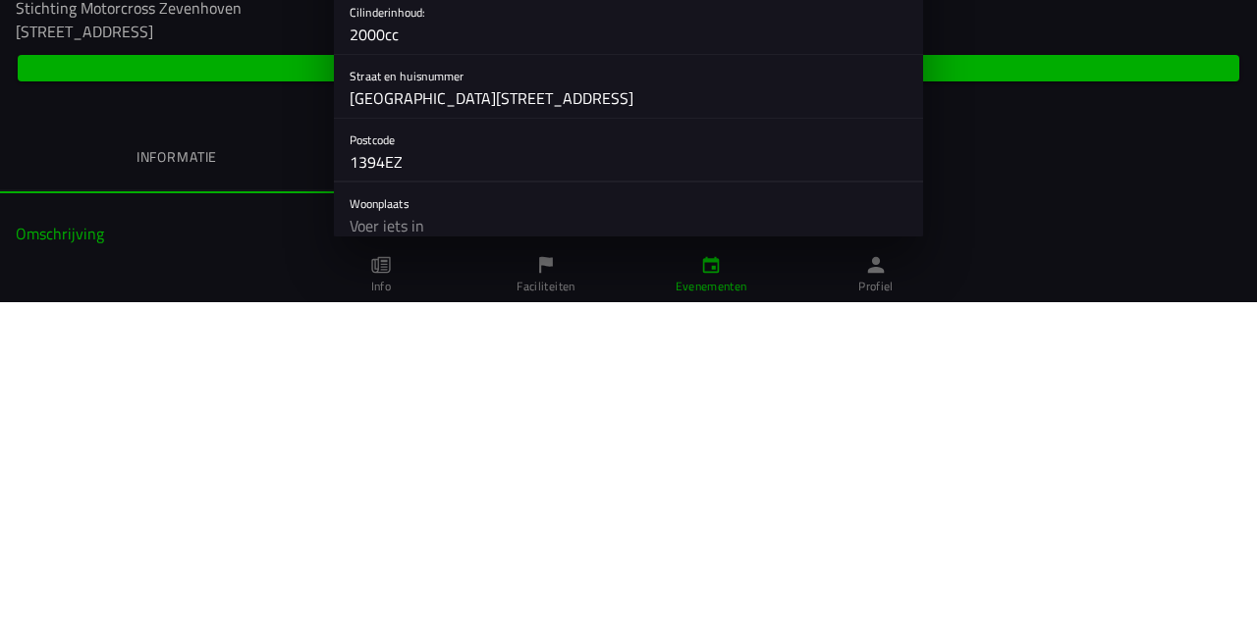
scroll to position [744, 0]
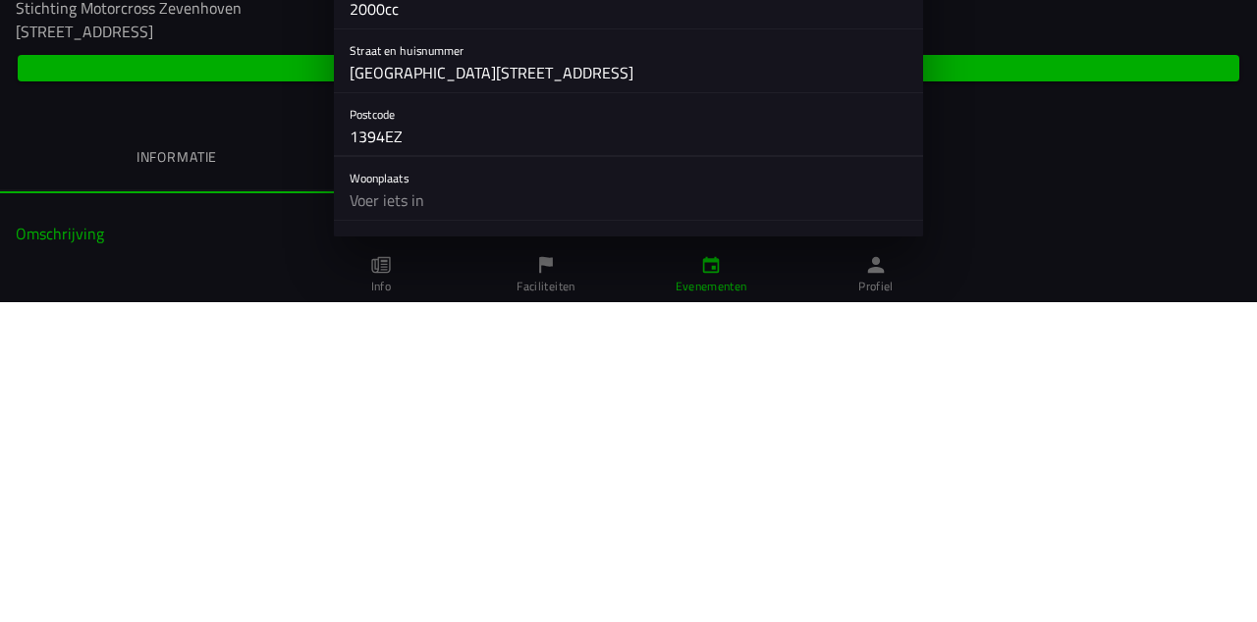
type input "1394EZ"
click at [467, 528] on input "text" at bounding box center [629, 520] width 558 height 39
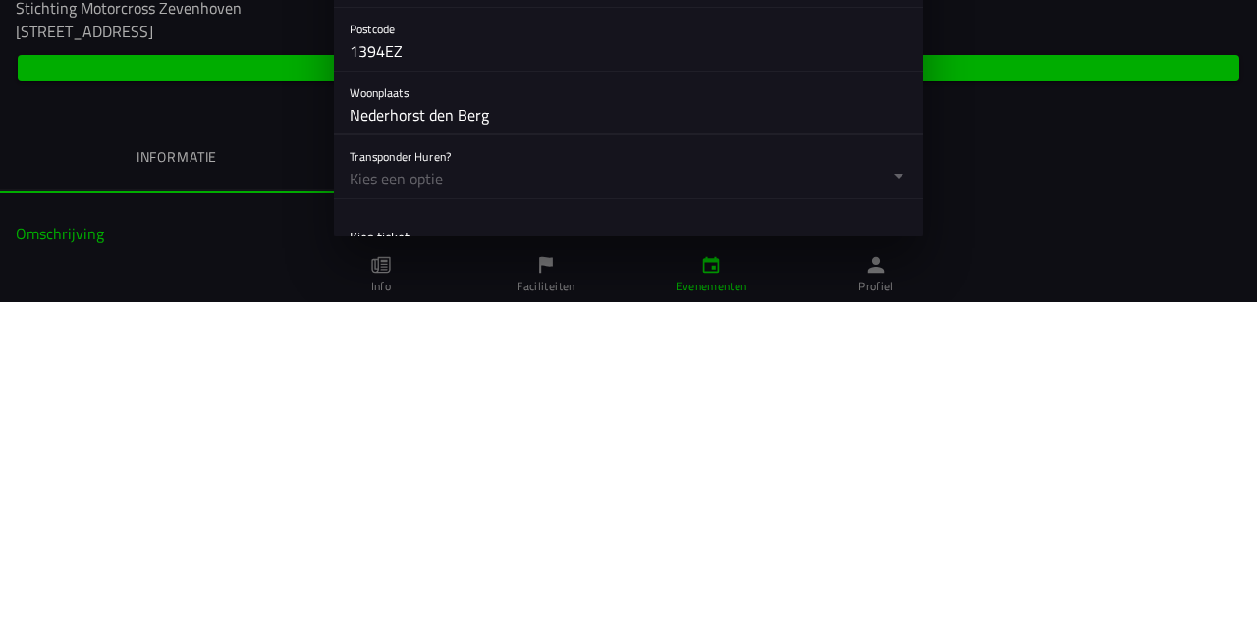
scroll to position [833, 0]
type input "Nederhorst den Berg"
click at [585, 495] on button "button" at bounding box center [636, 484] width 573 height 63
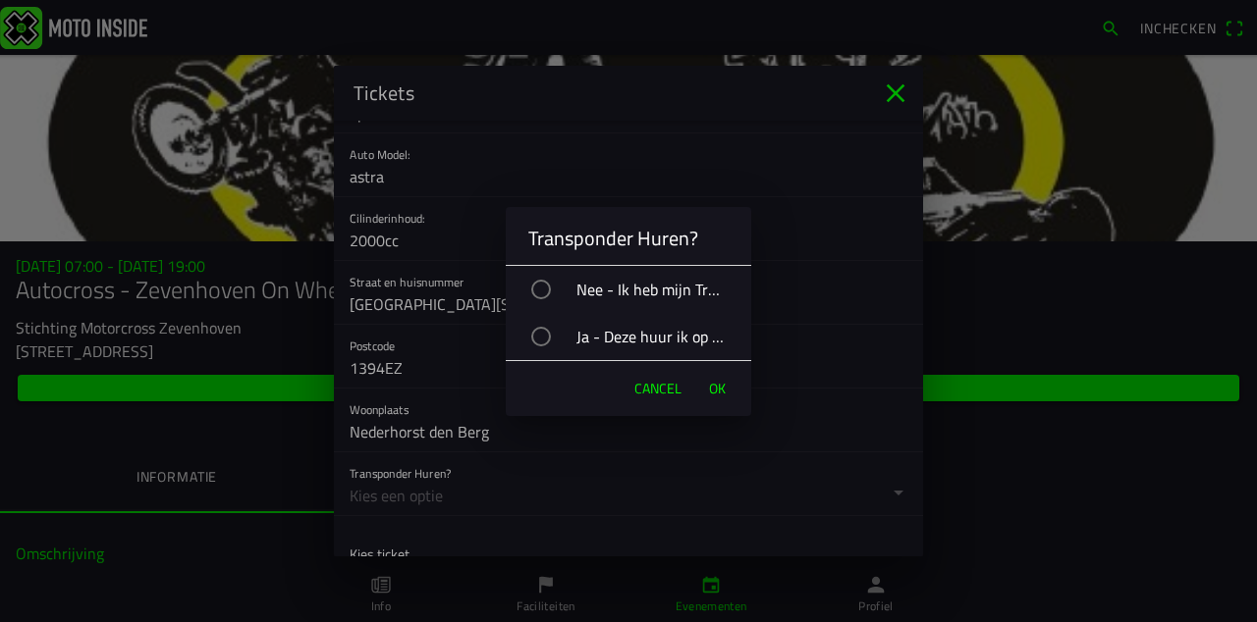
click at [672, 336] on div "Ja - Deze huur ik op de dag van de cross" at bounding box center [638, 336] width 226 height 49
click at [718, 391] on span "OK" at bounding box center [717, 389] width 17 height 20
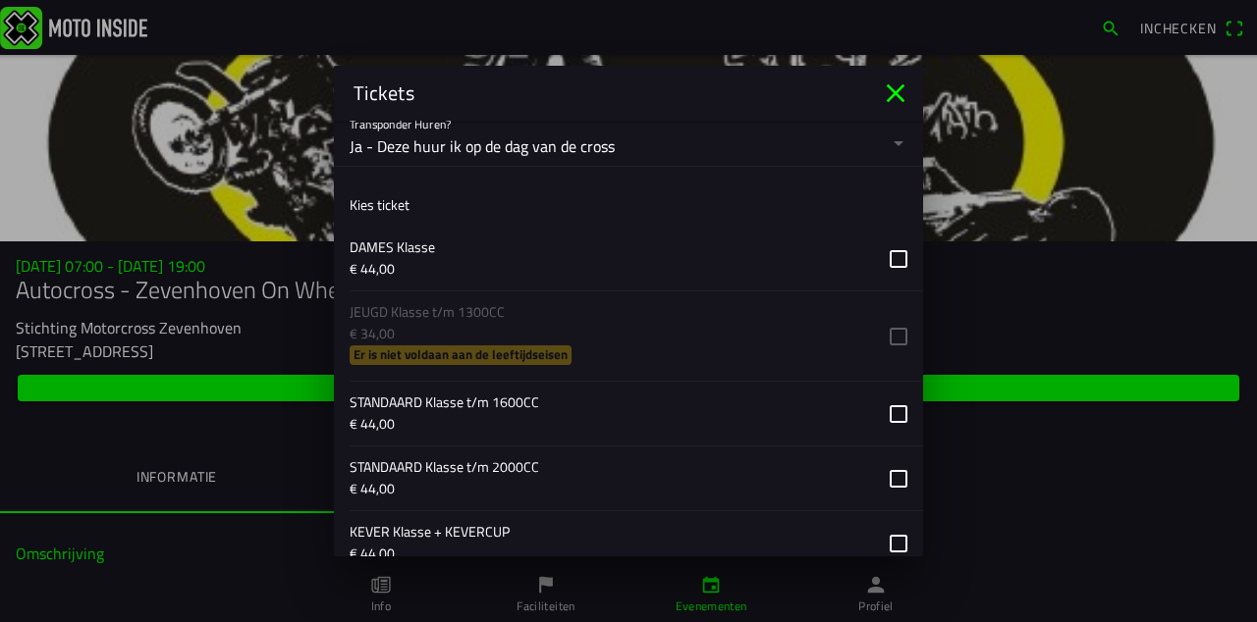
scroll to position [1184, 0]
click at [778, 487] on button "button" at bounding box center [636, 477] width 573 height 64
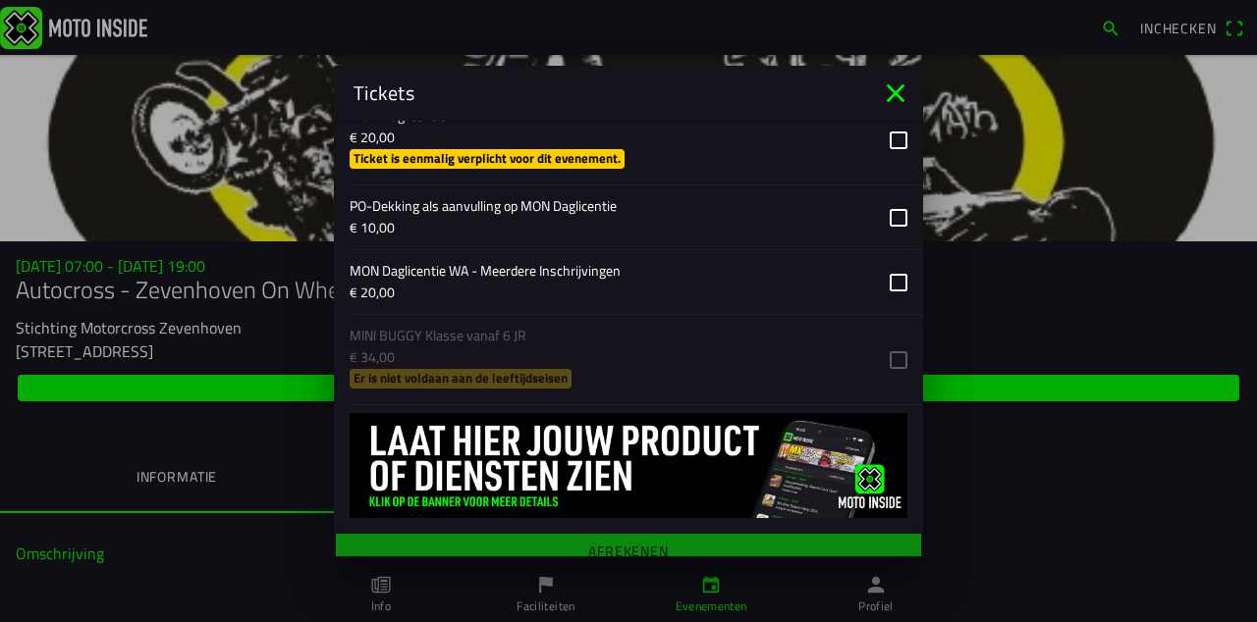
scroll to position [1803, 0]
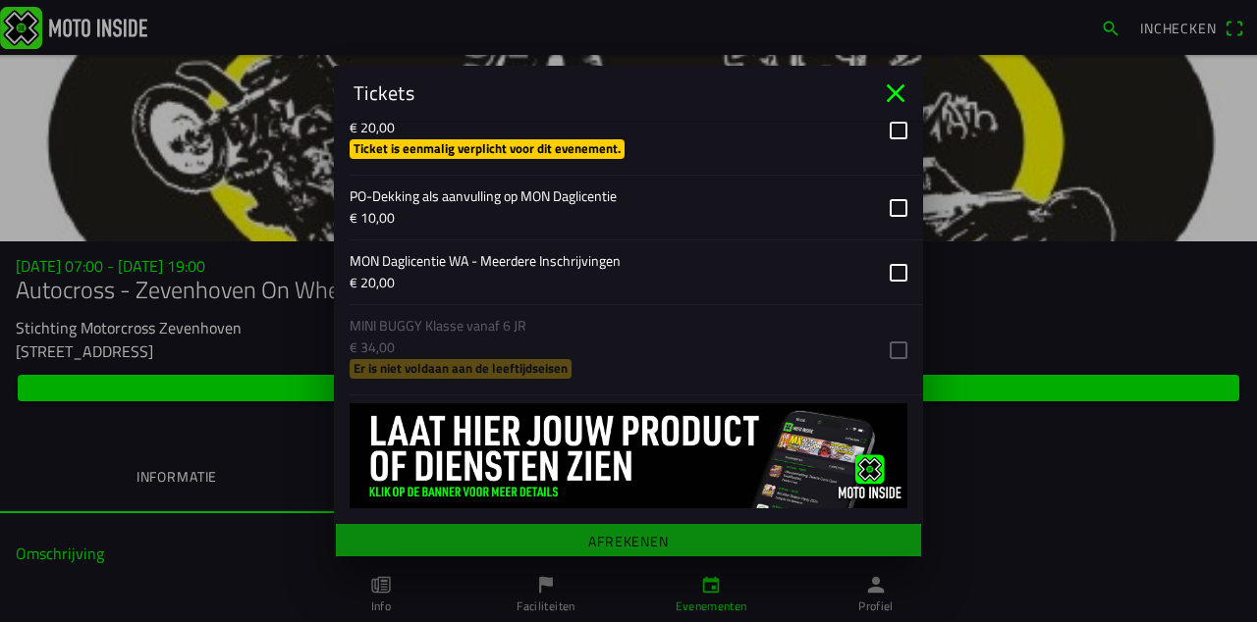
click at [652, 537] on main "Registratieformulier Geslacht Man Vrouw Voornaam [PERSON_NAME] v Wijk E-mail [E…" at bounding box center [628, 339] width 589 height 436
click at [657, 534] on main "Registratieformulier Geslacht Man Vrouw Voornaam [PERSON_NAME] v Wijk E-mail [E…" at bounding box center [628, 339] width 589 height 436
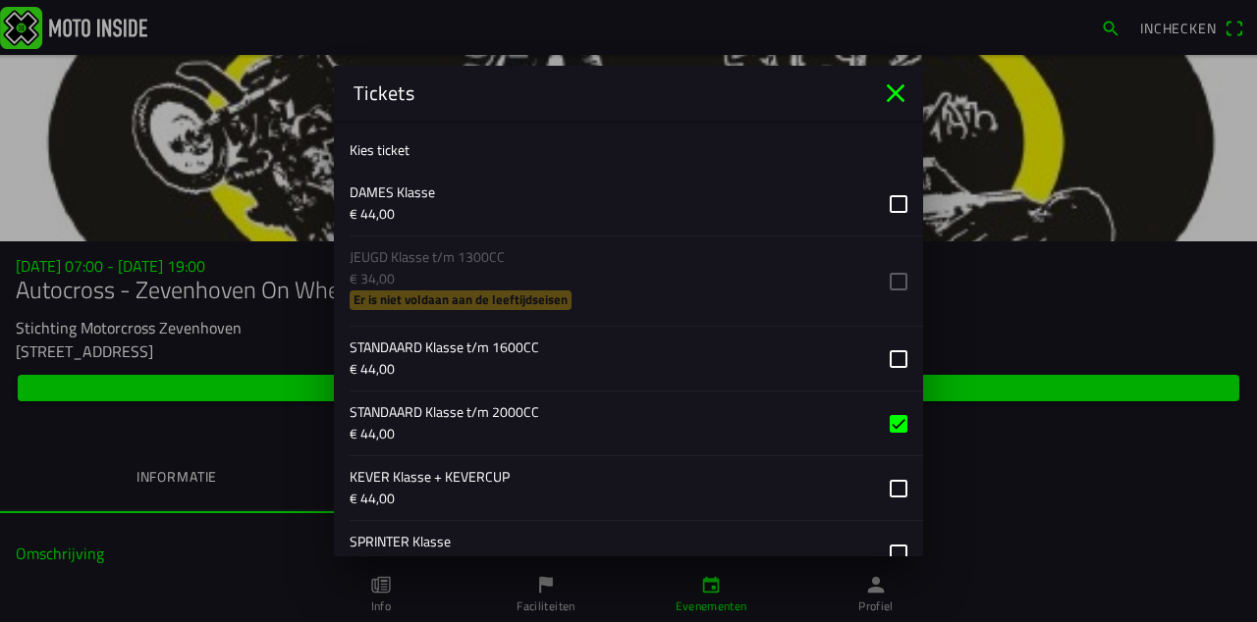
scroll to position [1265, 0]
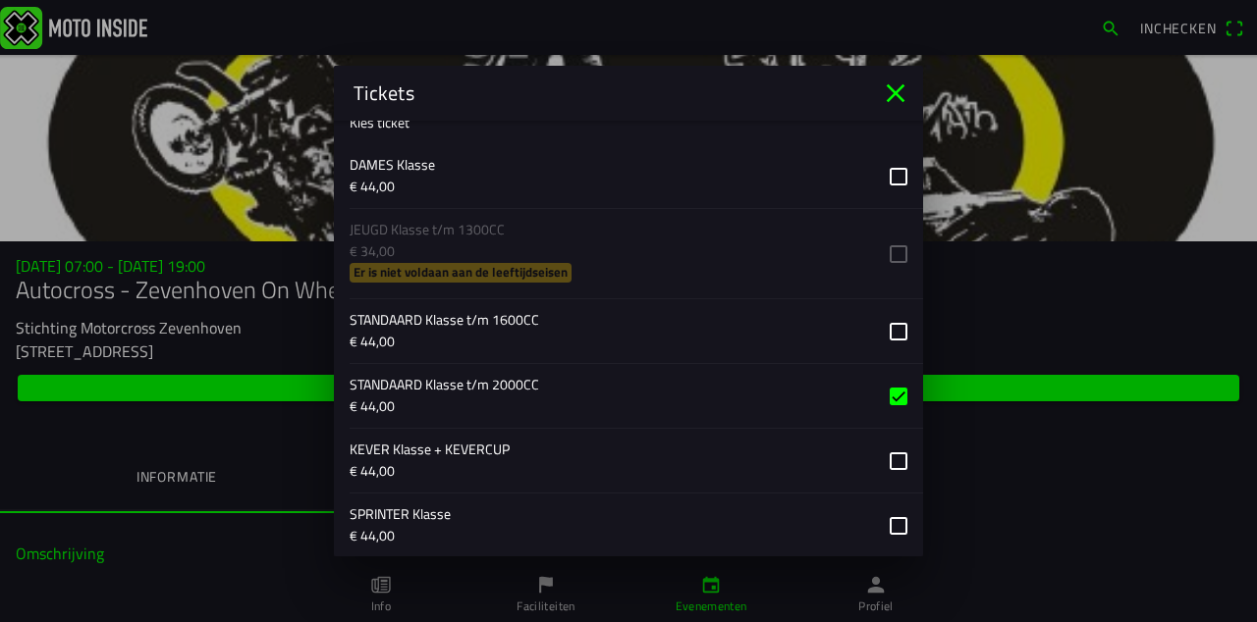
click at [891, 396] on button "button" at bounding box center [636, 396] width 573 height 64
click at [895, 387] on button "button" at bounding box center [636, 396] width 573 height 64
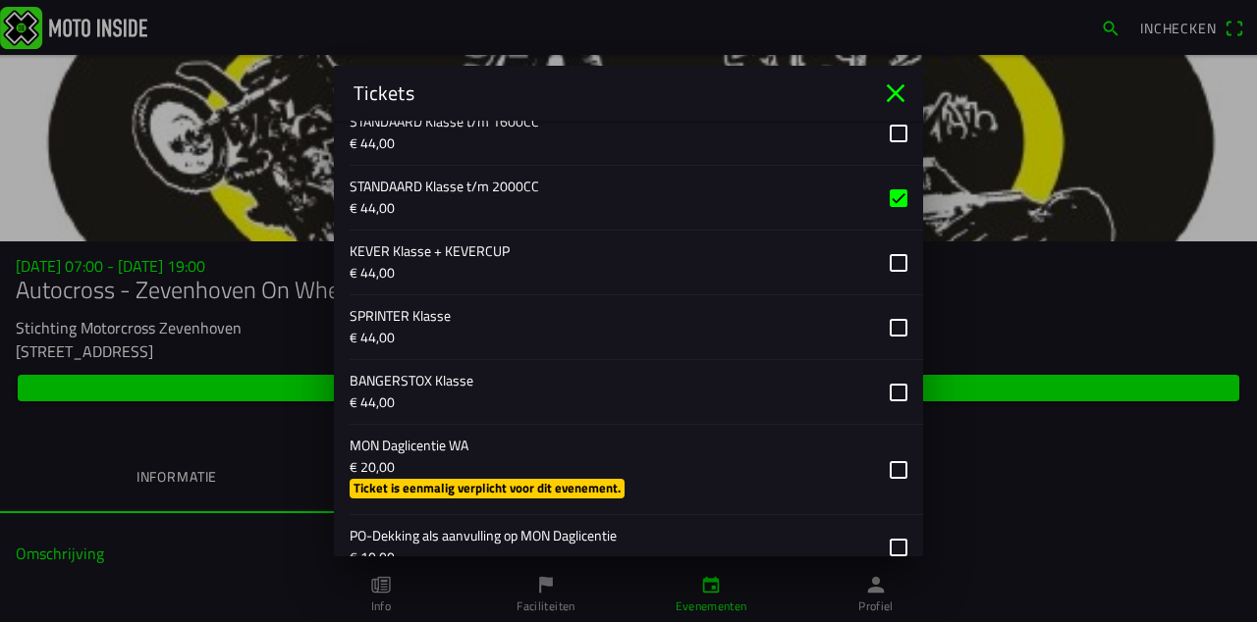
scroll to position [1522, 0]
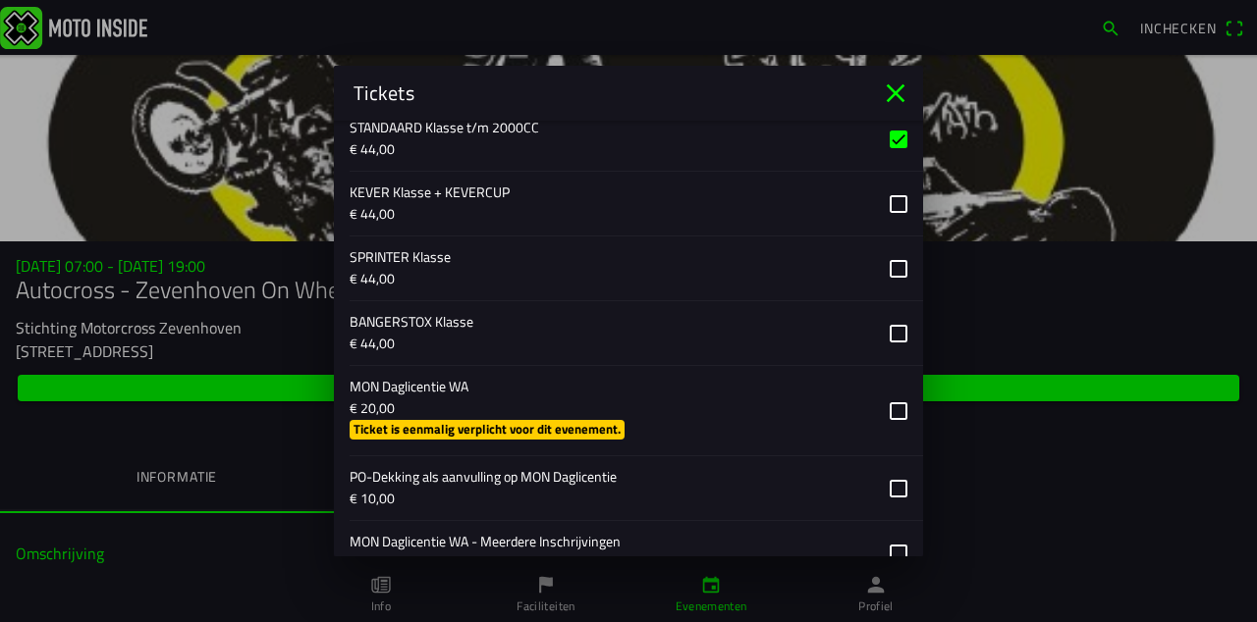
click at [740, 413] on button "button" at bounding box center [636, 410] width 573 height 89
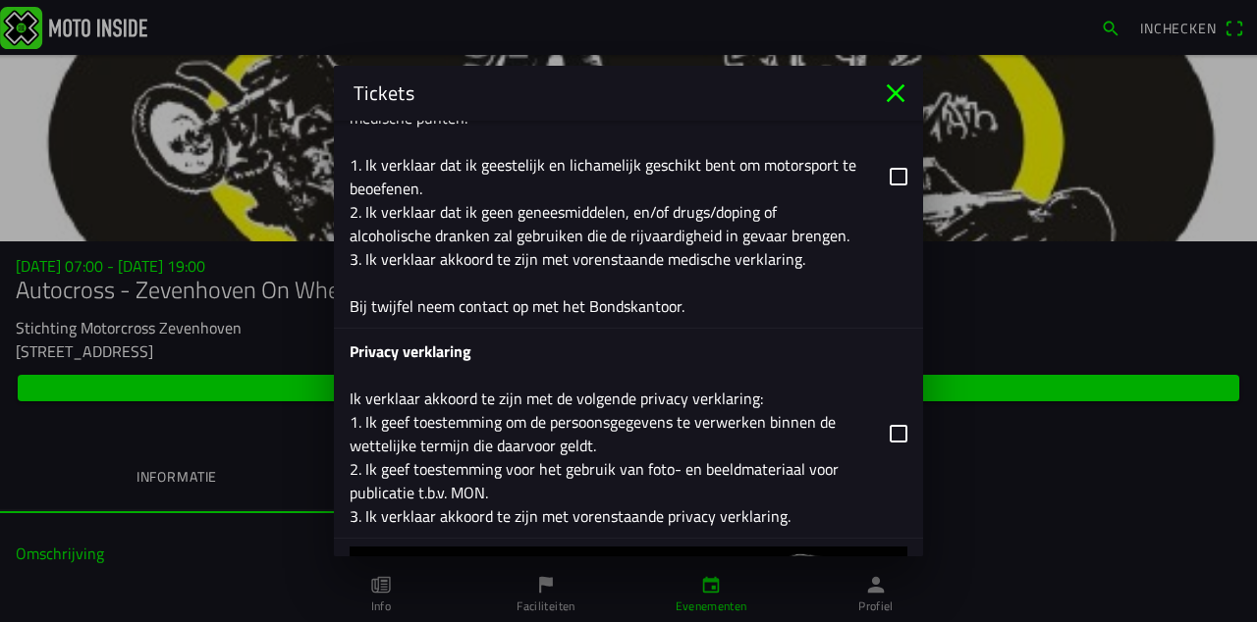
scroll to position [3502, 0]
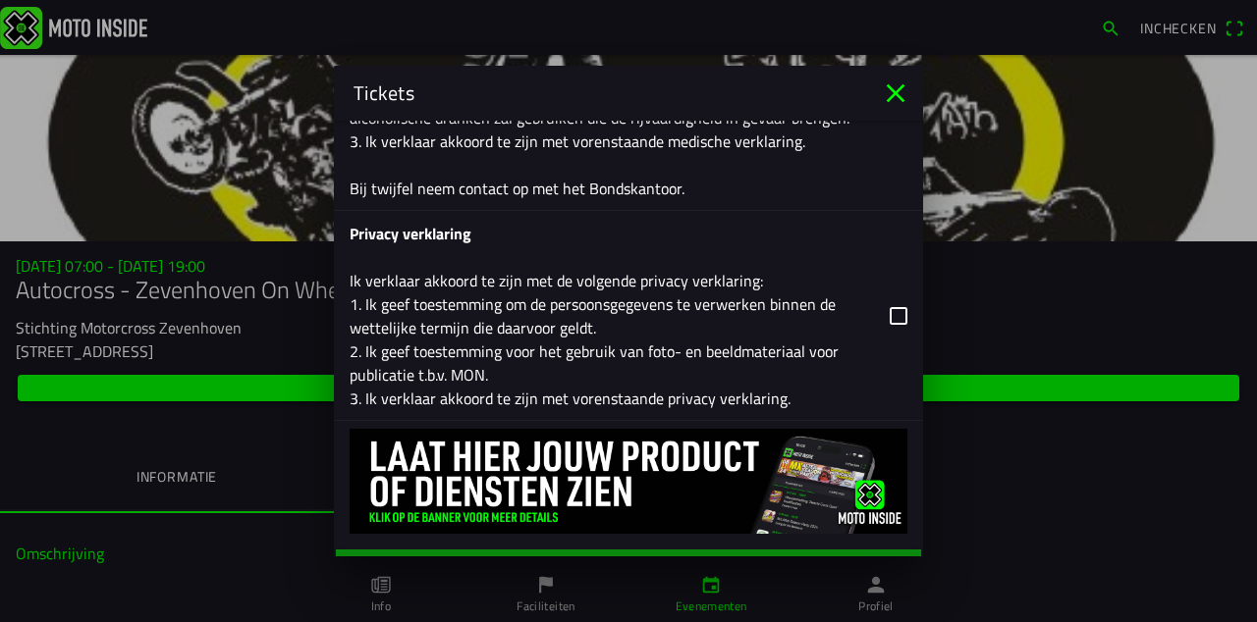
click at [691, 544] on main "Registratieformulier Geslacht Man Vrouw Voornaam [PERSON_NAME] v Wijk E-mail [E…" at bounding box center [628, 339] width 589 height 436
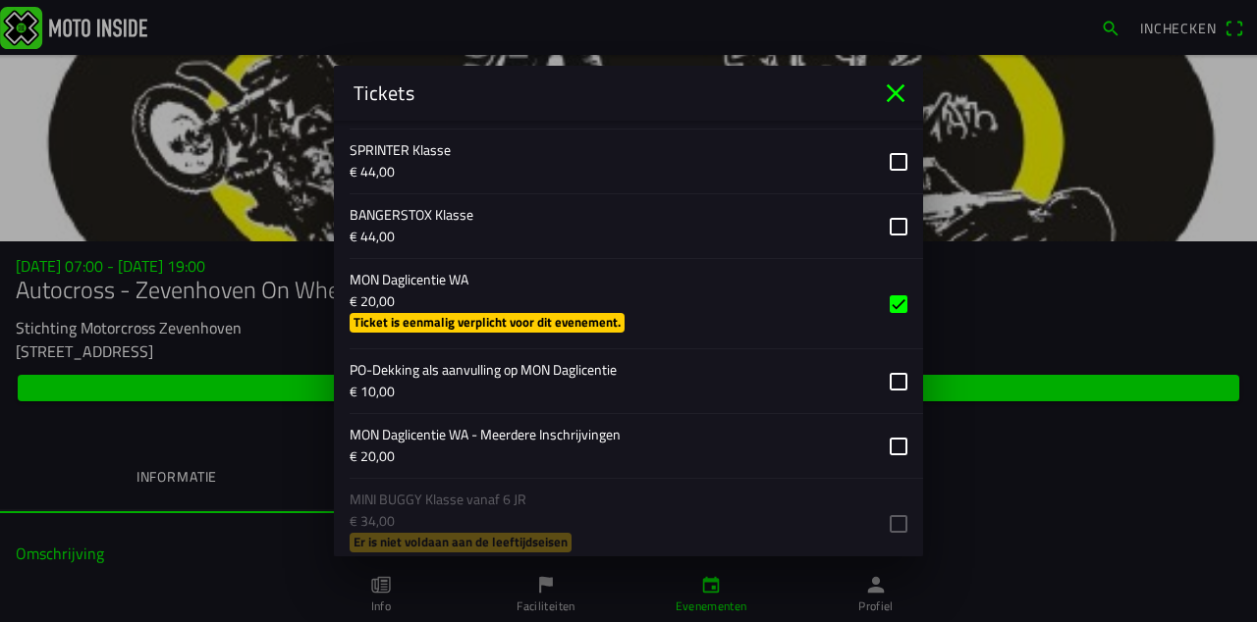
scroll to position [1626, 0]
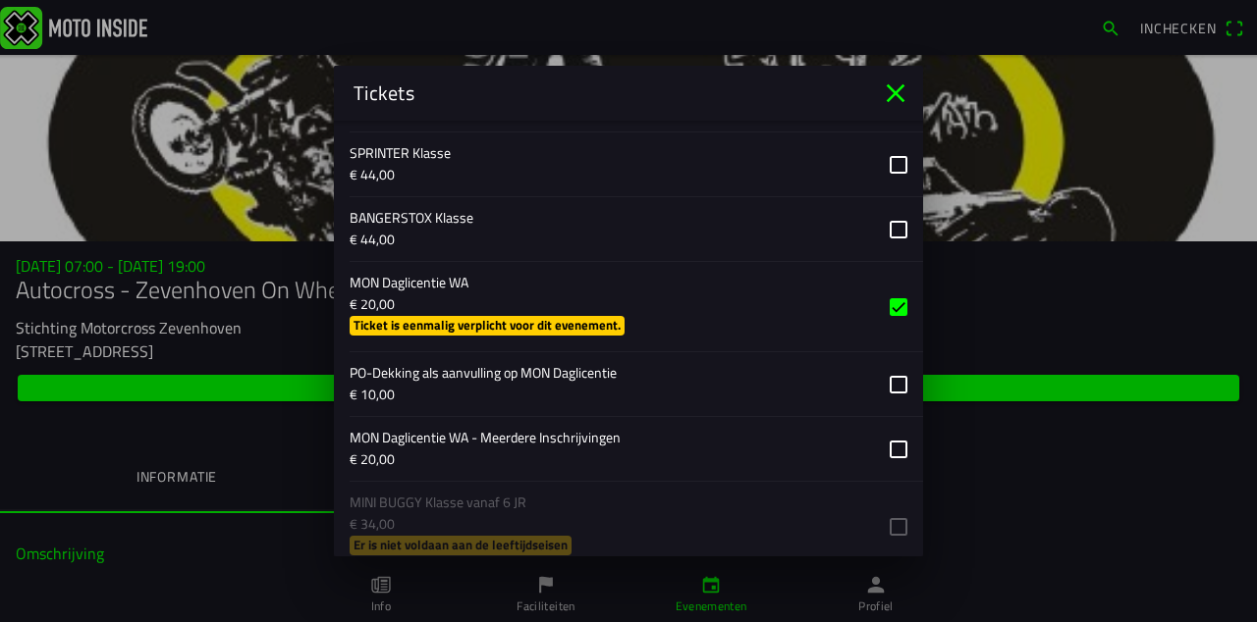
click at [760, 302] on button "button" at bounding box center [636, 306] width 573 height 89
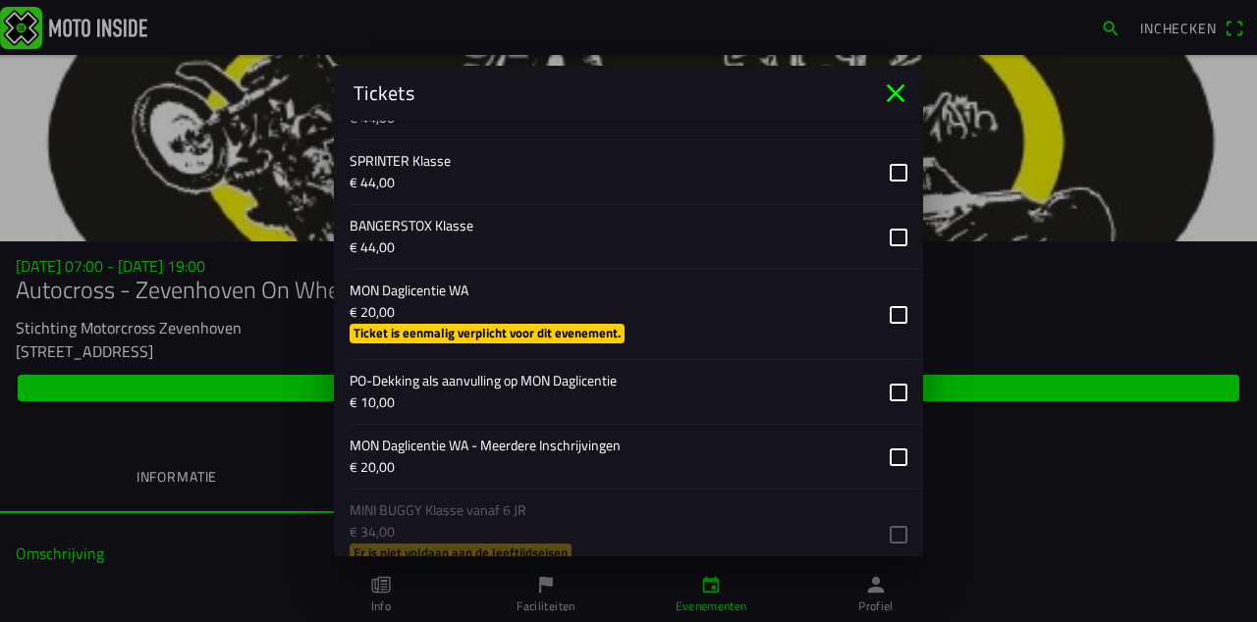
scroll to position [1617, 0]
click at [755, 312] on button "button" at bounding box center [636, 315] width 573 height 89
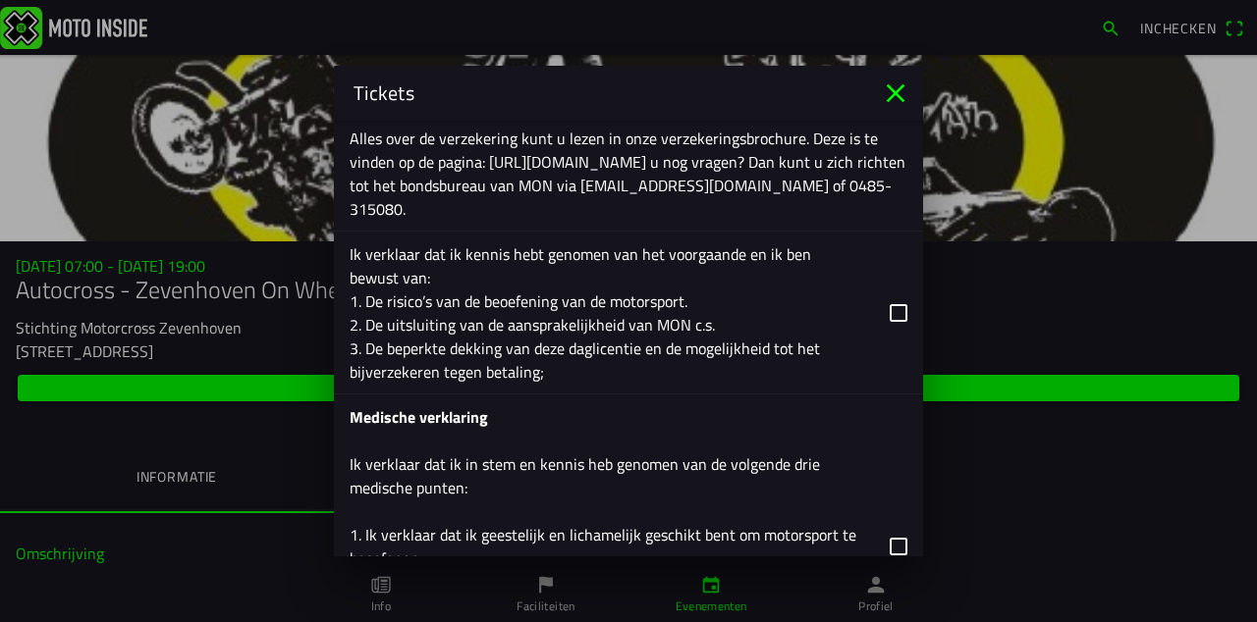
scroll to position [3016, 0]
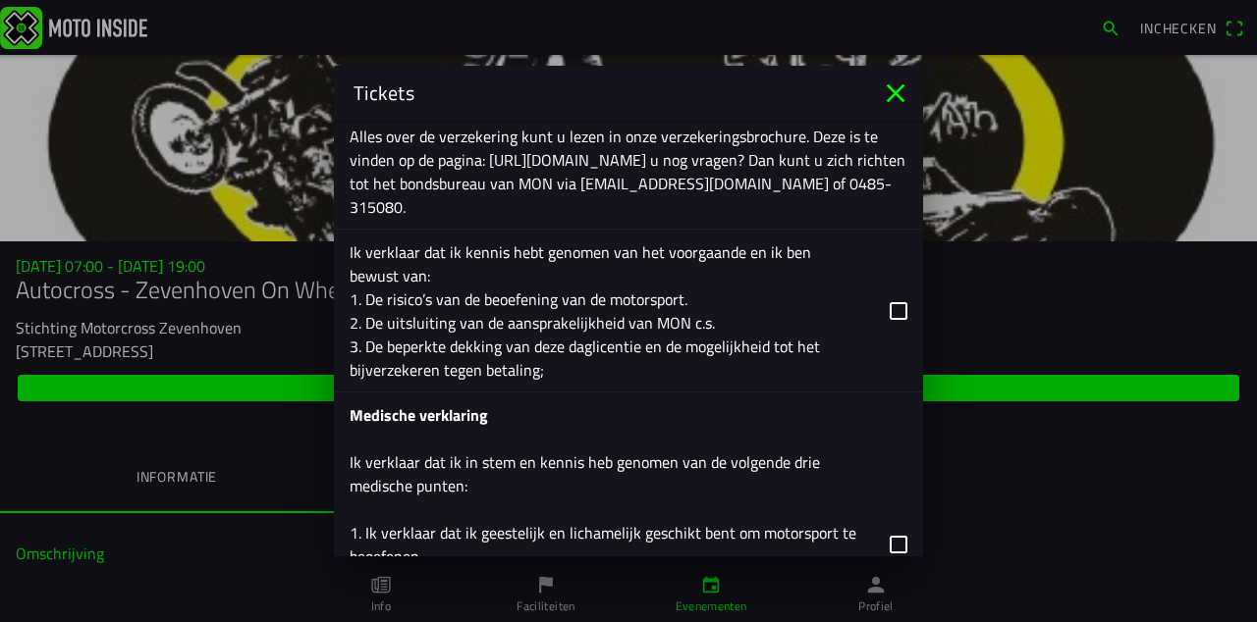
click at [893, 282] on button "button" at bounding box center [636, 311] width 573 height 162
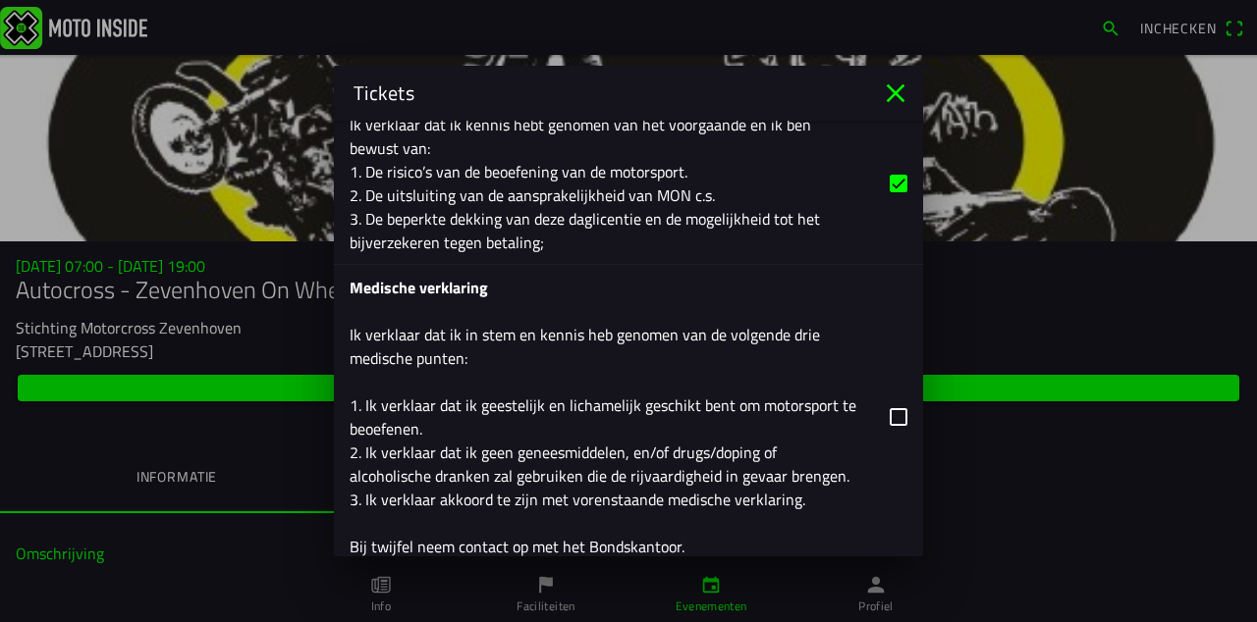
scroll to position [3145, 0]
click at [891, 387] on button "button" at bounding box center [636, 415] width 573 height 303
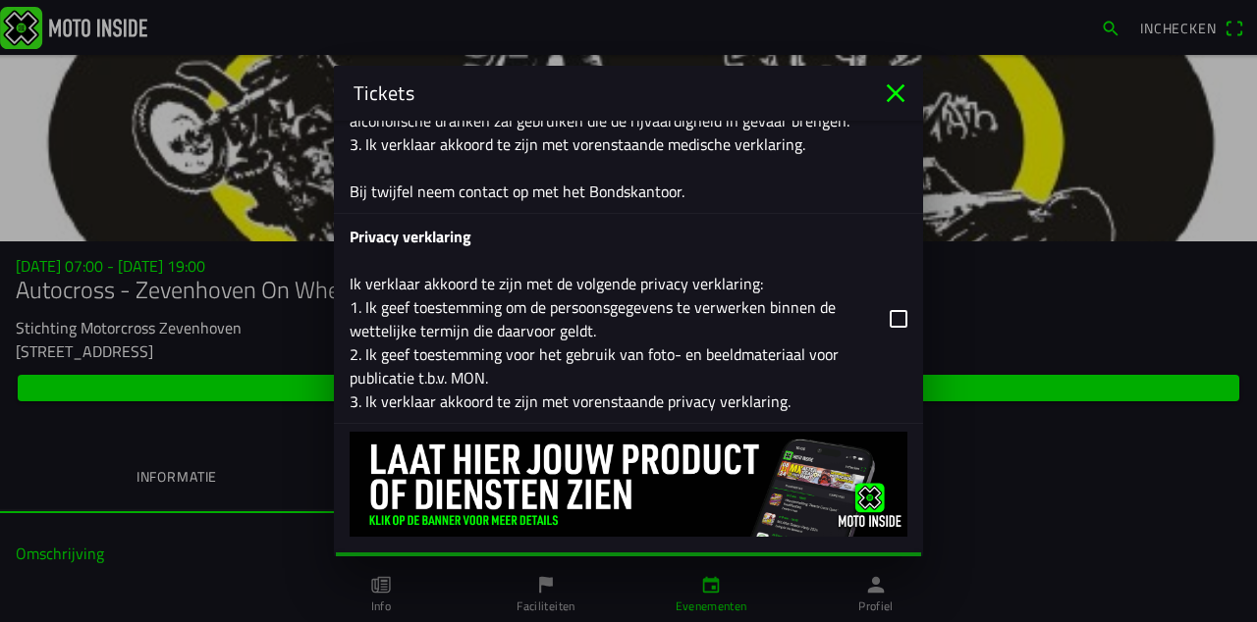
scroll to position [3502, 0]
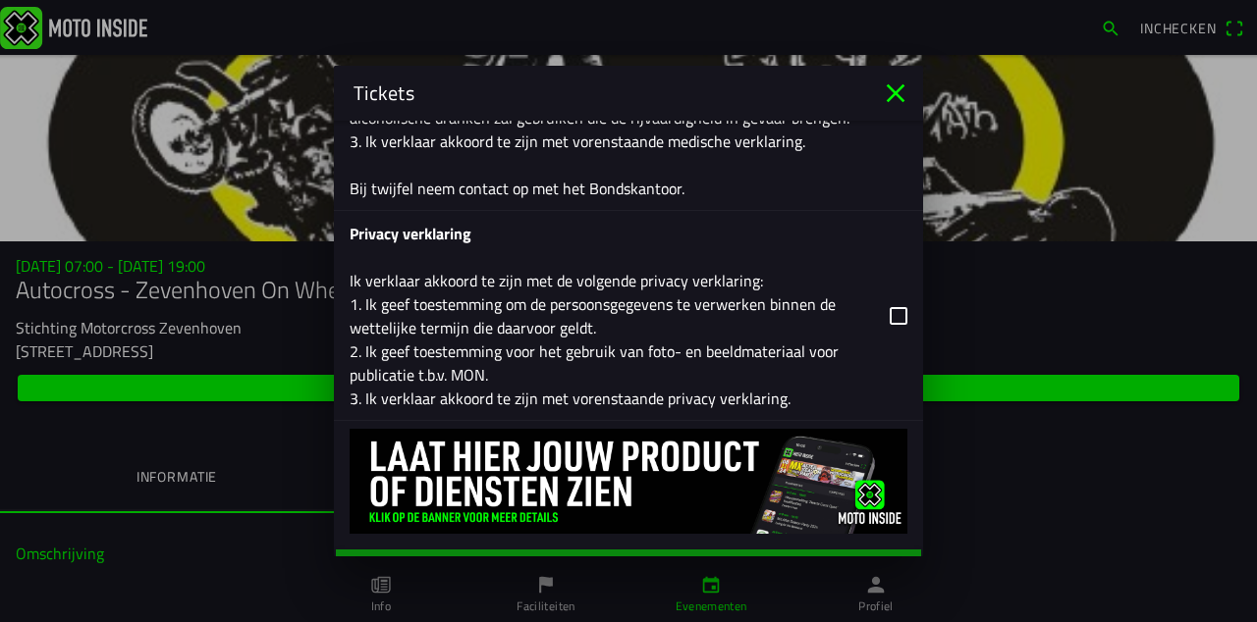
click at [885, 287] on button "button" at bounding box center [636, 315] width 573 height 209
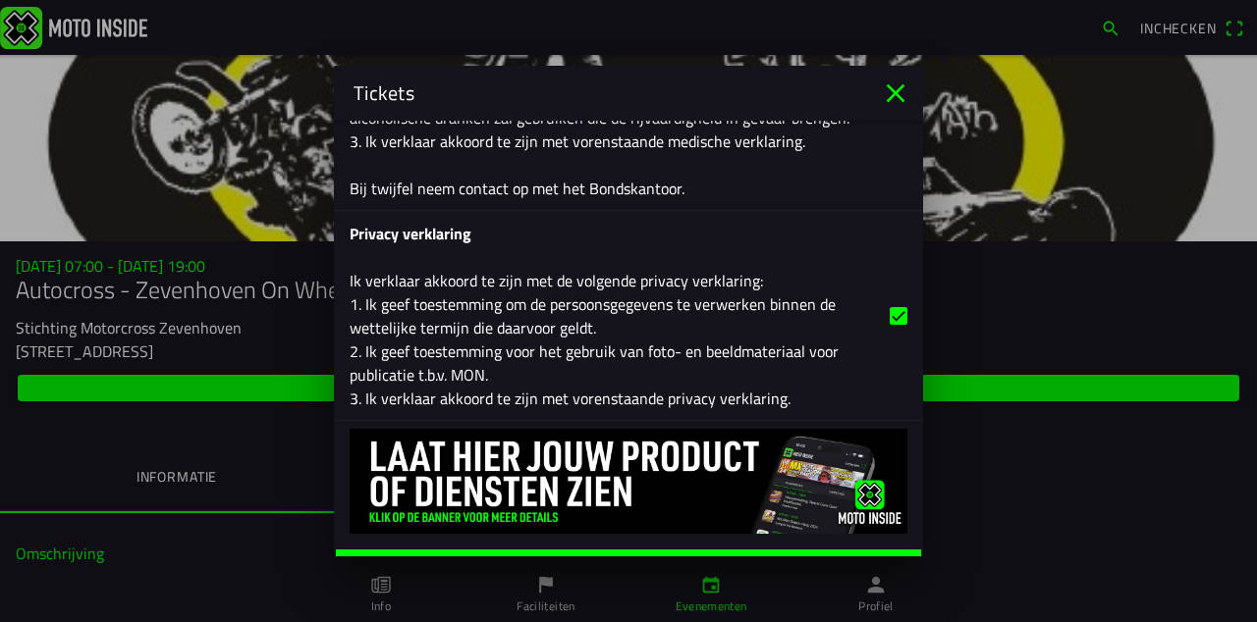
click at [707, 550] on span "Afrekenen" at bounding box center [628, 567] width 555 height 35
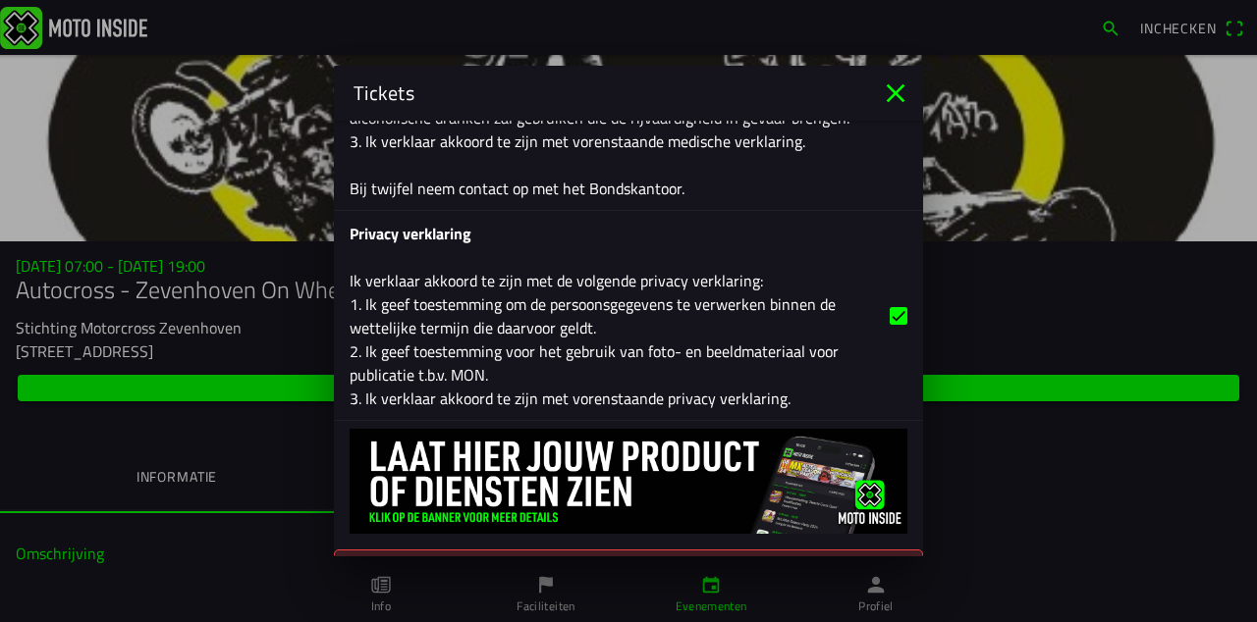
scroll to position [3538, 0]
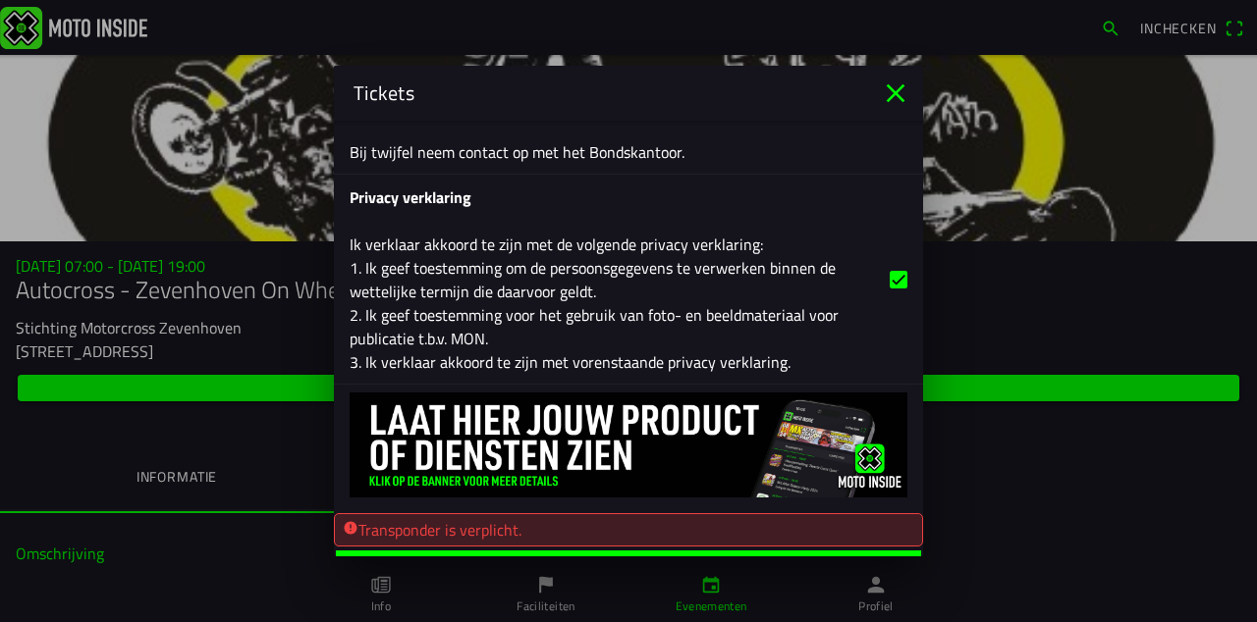
click at [687, 551] on span "Afrekenen" at bounding box center [628, 568] width 555 height 35
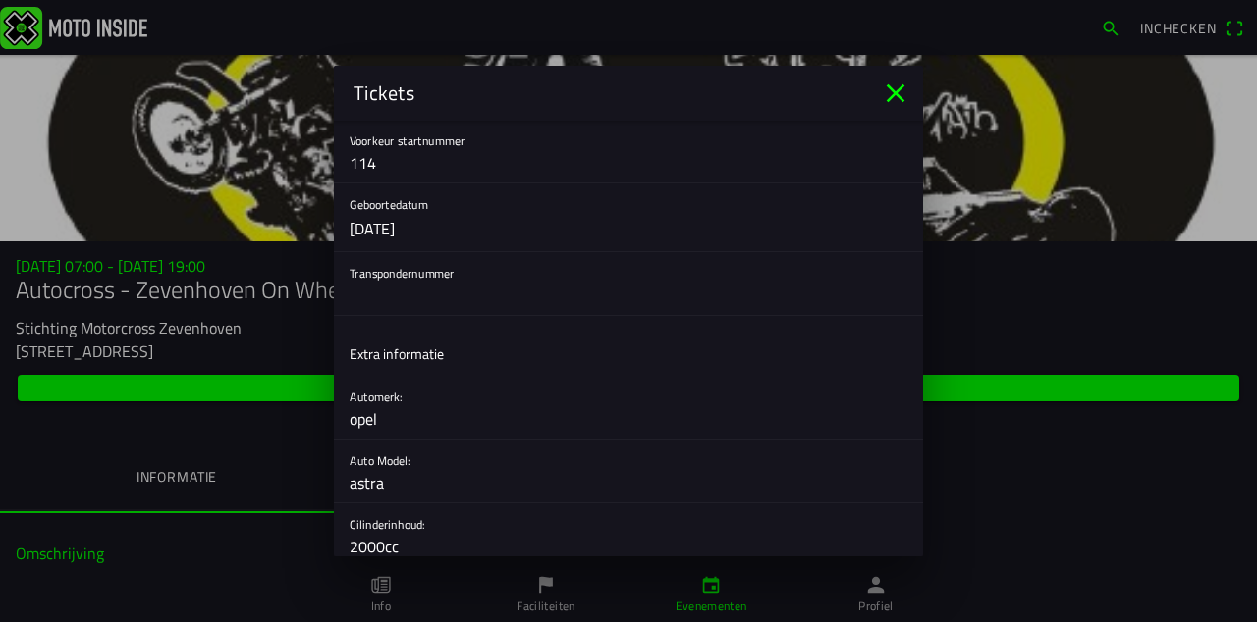
scroll to position [523, 0]
click at [711, 308] on input "text" at bounding box center [629, 298] width 558 height 39
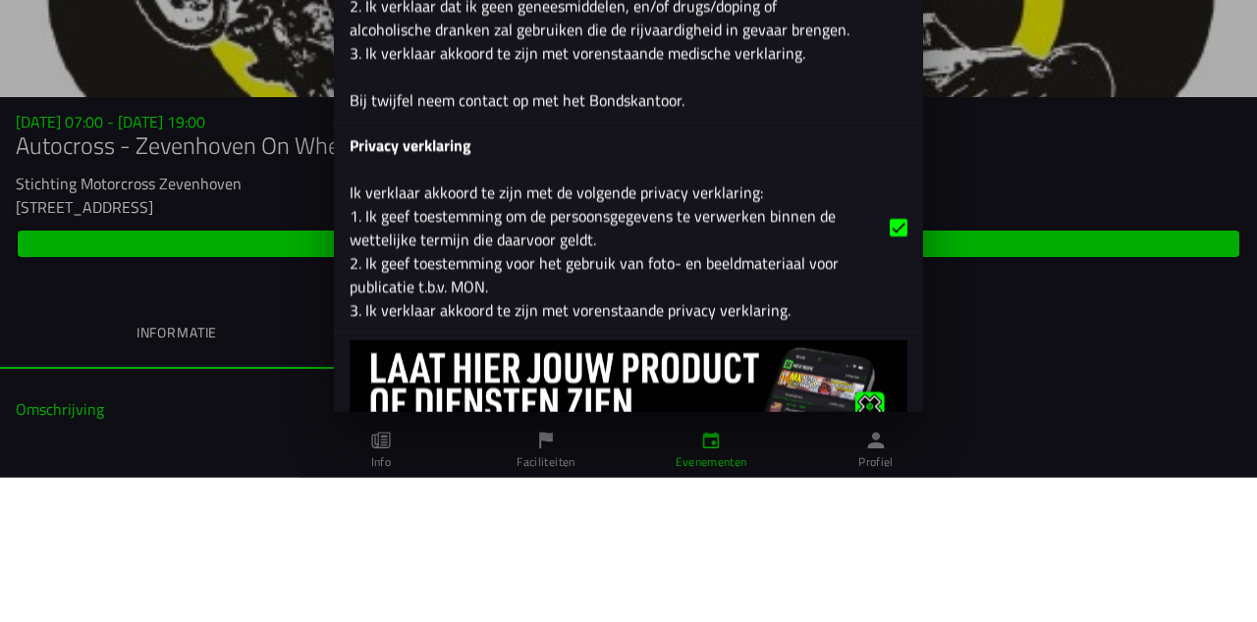
scroll to position [3443, 0]
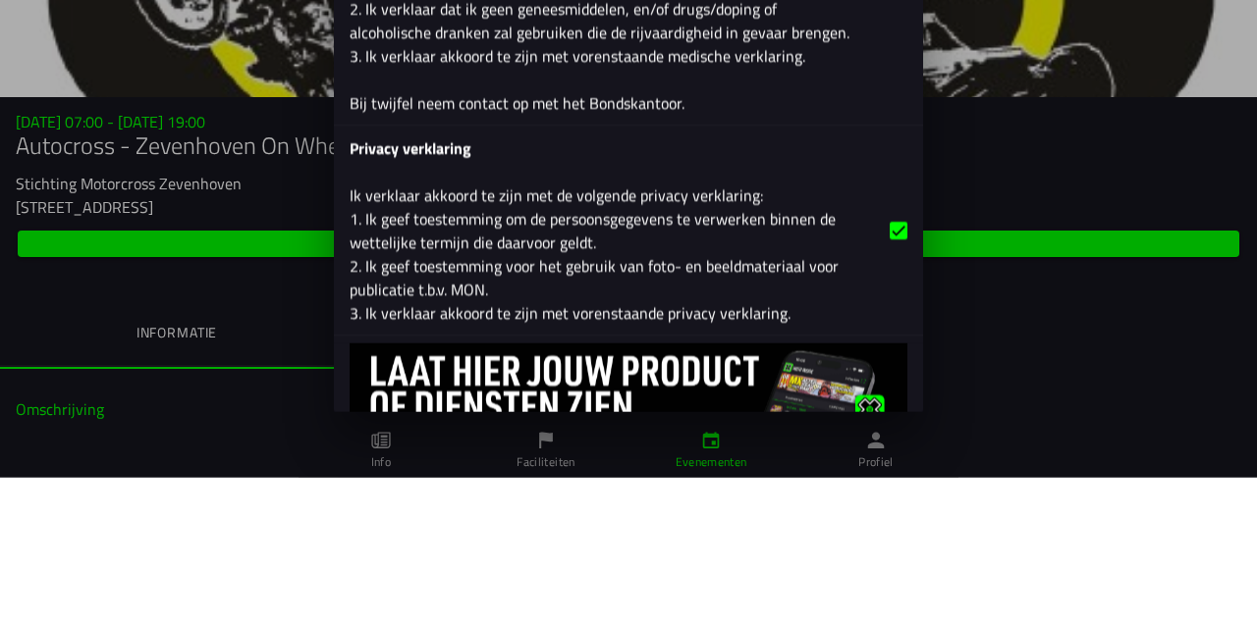
type input "0"
click at [705, 359] on button "button" at bounding box center [636, 374] width 573 height 209
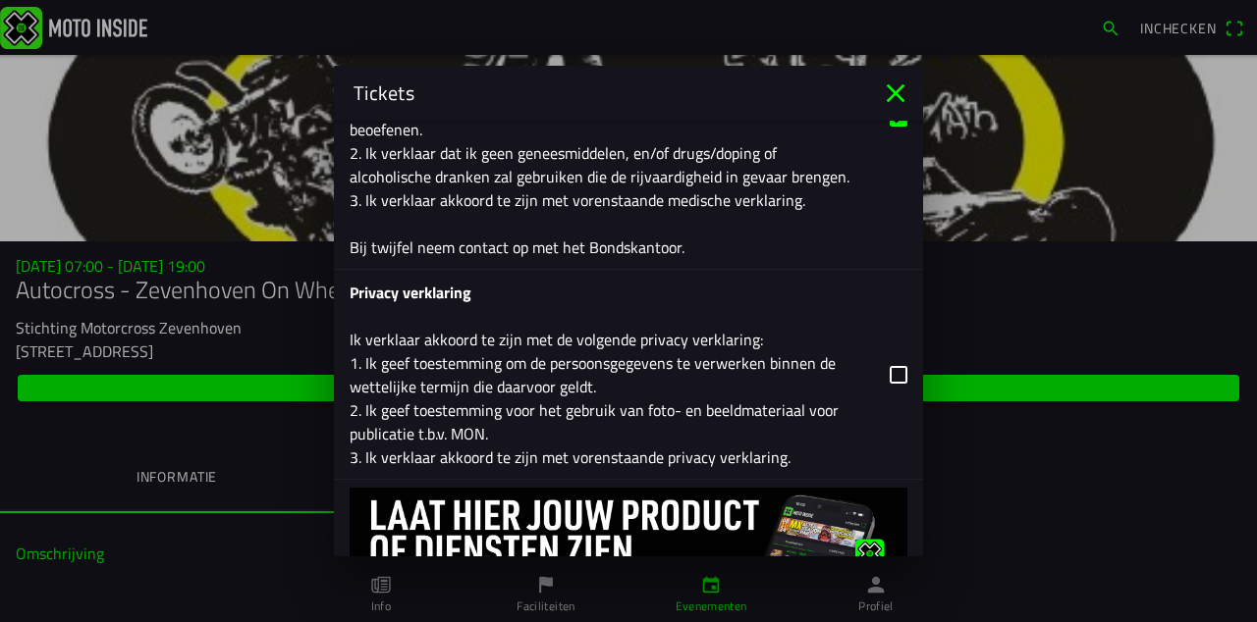
click at [868, 352] on button "button" at bounding box center [636, 374] width 573 height 209
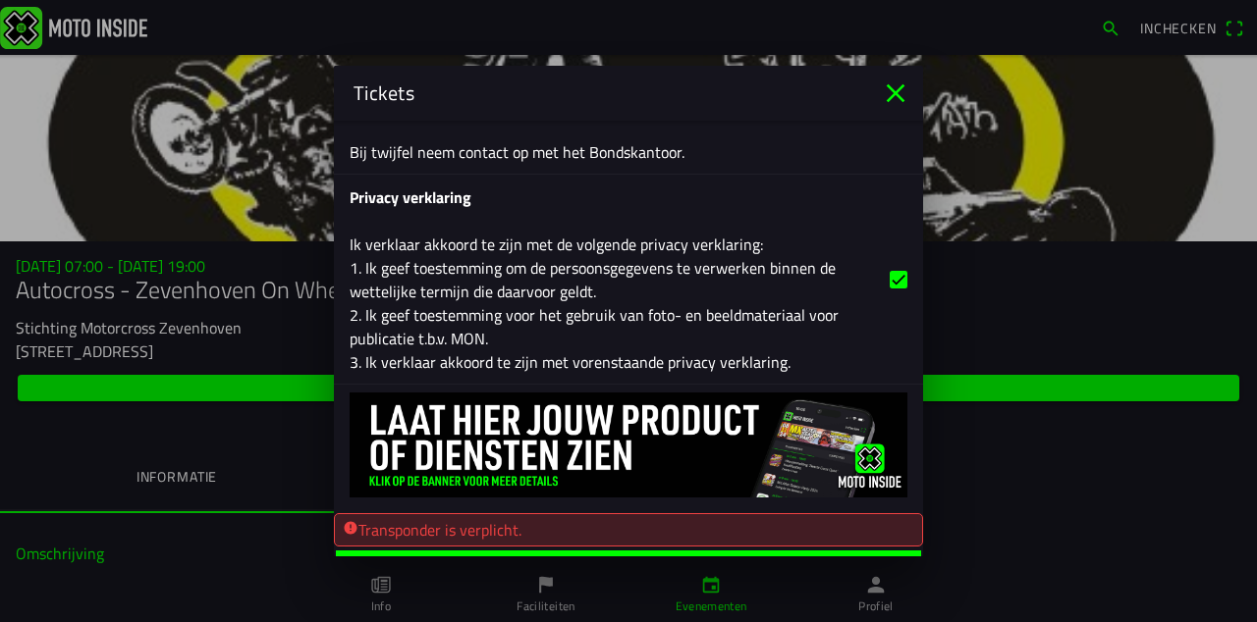
click at [673, 551] on span "Afrekenen" at bounding box center [628, 568] width 555 height 35
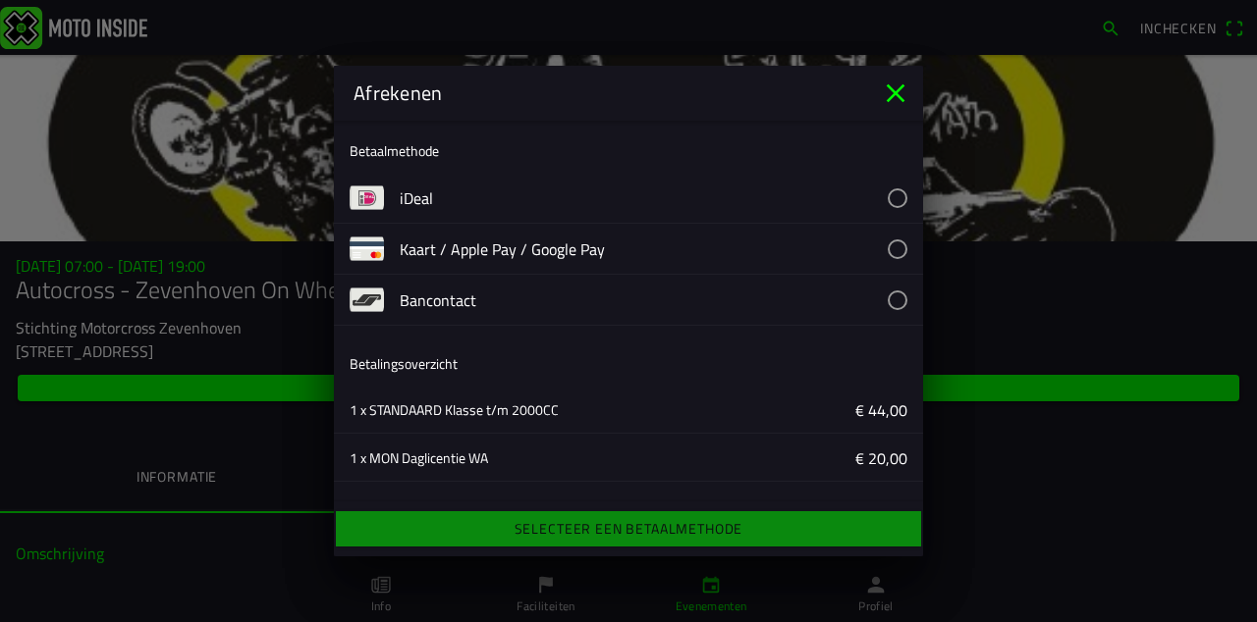
click at [714, 203] on button "button" at bounding box center [661, 198] width 523 height 50
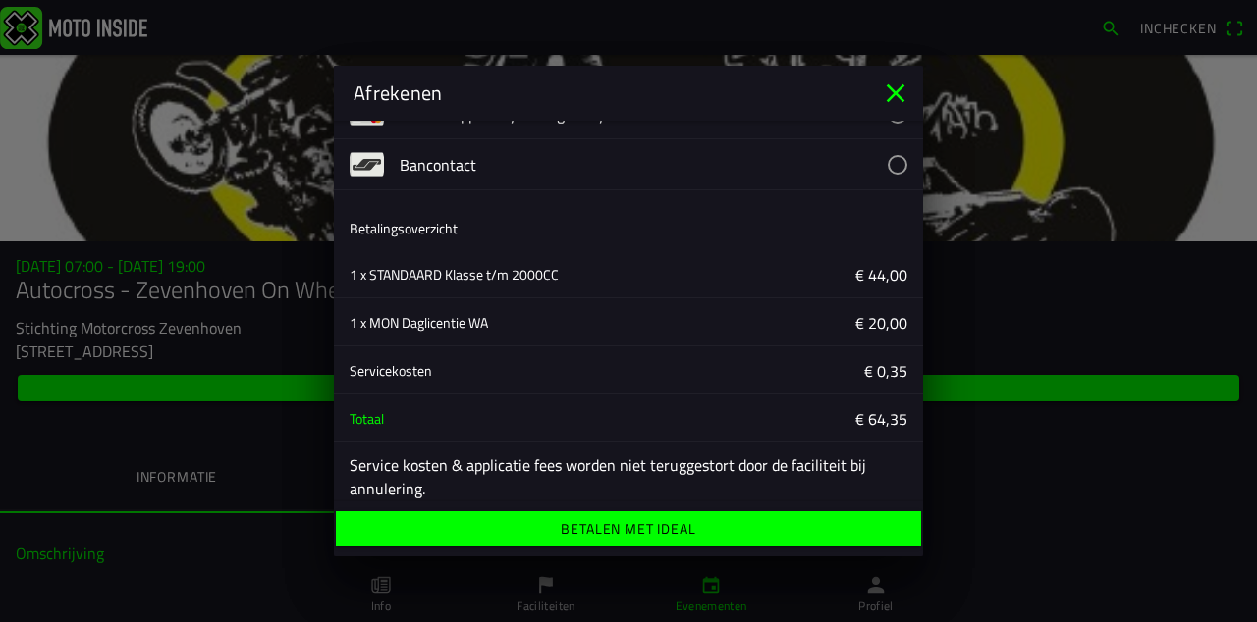
scroll to position [150, 0]
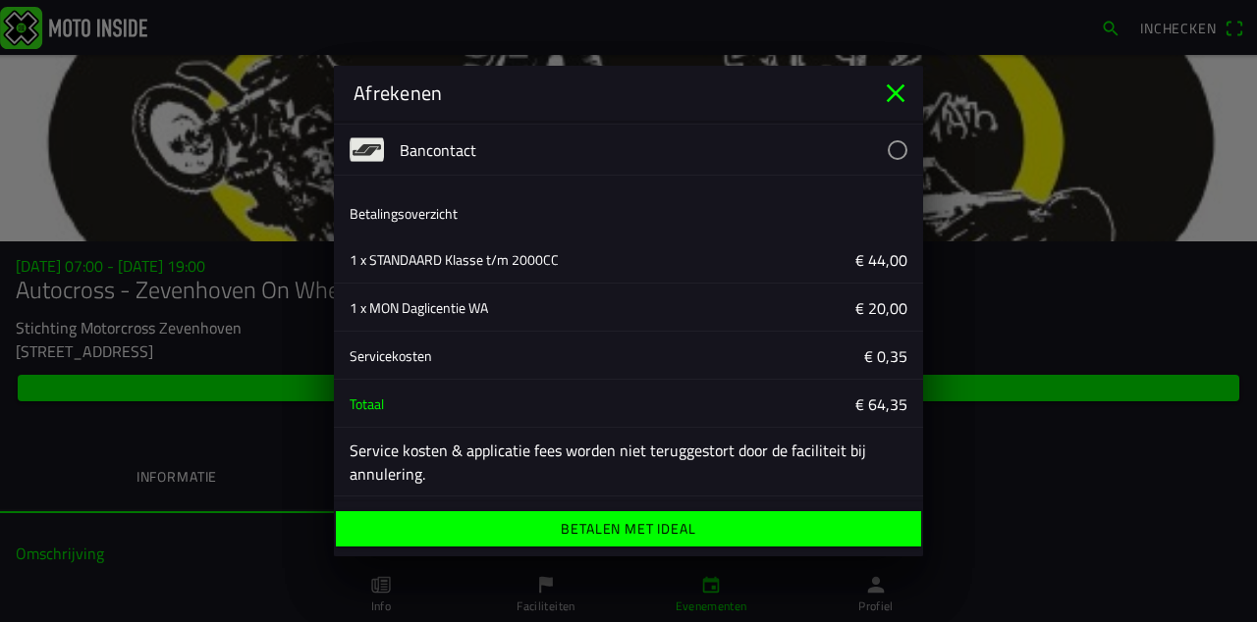
click at [688, 540] on span "Betalen met iDeal" at bounding box center [628, 529] width 555 height 35
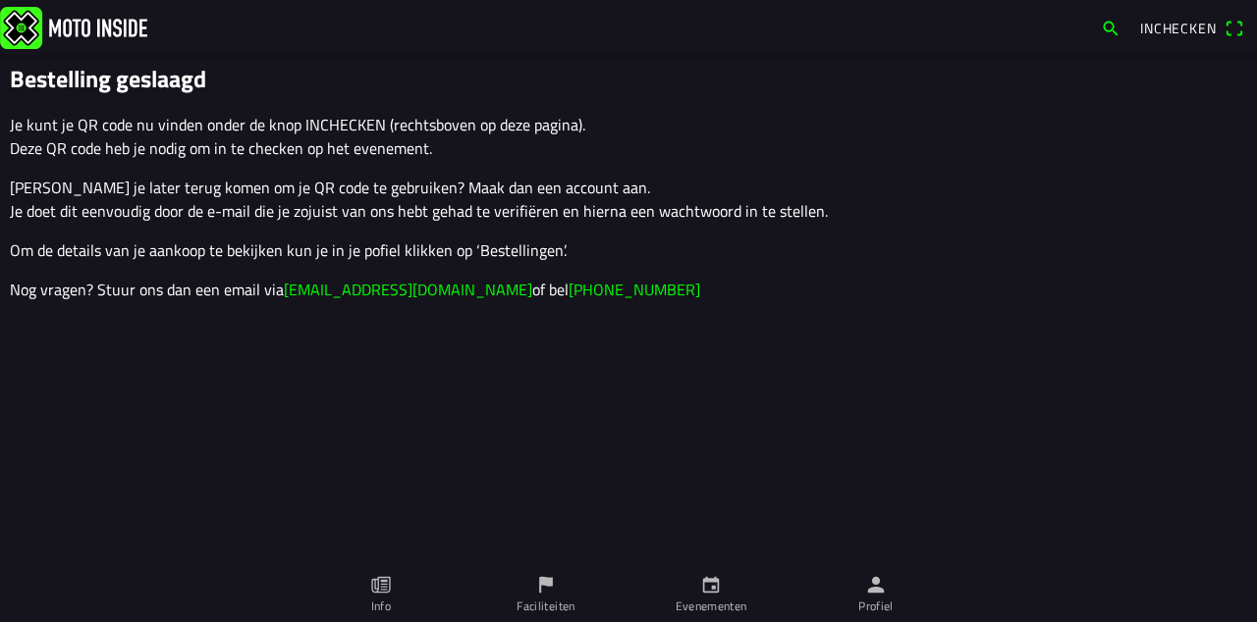
click at [1187, 29] on span "Inchecken" at bounding box center [1178, 28] width 77 height 21
